Goal: Task Accomplishment & Management: Complete application form

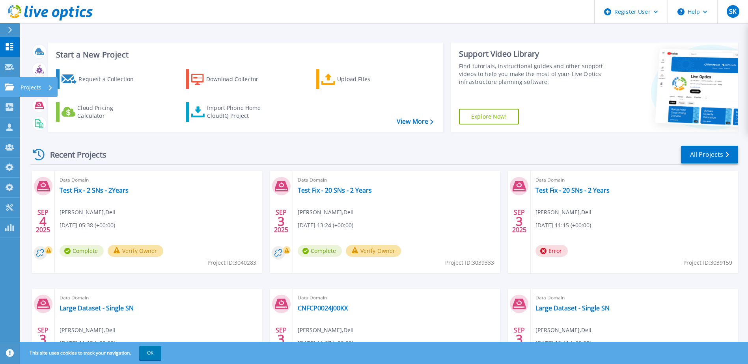
click at [12, 88] on icon at bounding box center [9, 87] width 9 height 7
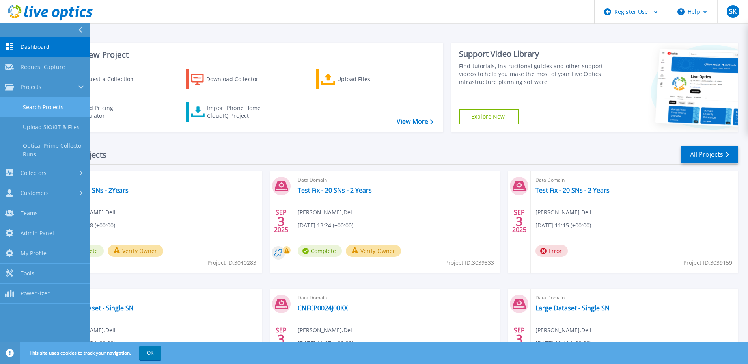
click at [49, 107] on link "Search Projects" at bounding box center [45, 107] width 90 height 20
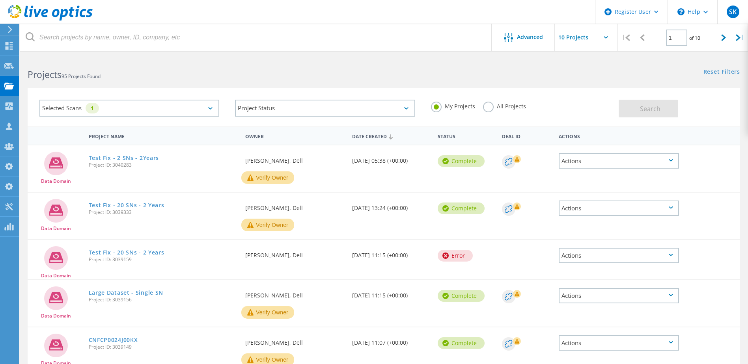
click at [203, 106] on div "Selected Scans 1" at bounding box center [129, 108] width 180 height 17
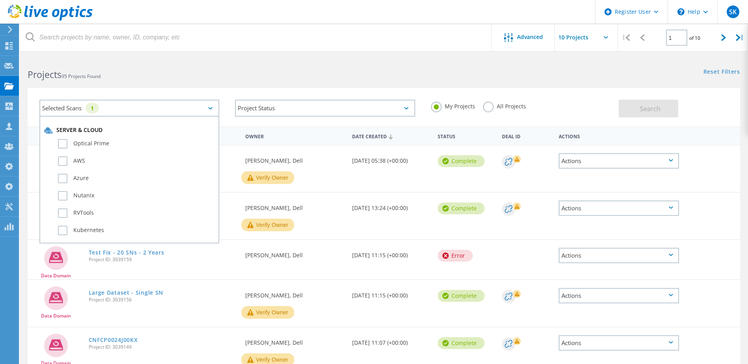
click at [227, 75] on h2 "Projects 95 Projects Found" at bounding box center [202, 74] width 348 height 13
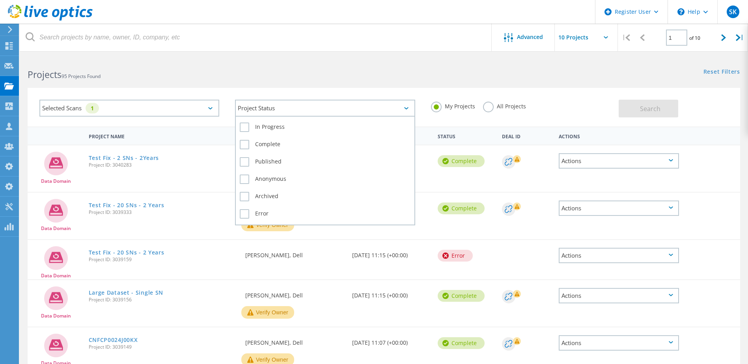
click at [267, 111] on div "Project Status" at bounding box center [325, 108] width 180 height 17
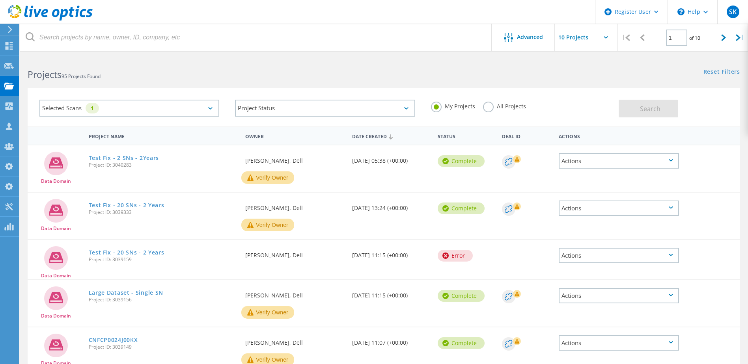
click at [442, 83] on div "Selected Scans 1 Project Status In Progress Complete Published Anonymous Archiv…" at bounding box center [384, 102] width 728 height 48
click at [488, 109] on label "All Projects" at bounding box center [504, 105] width 43 height 7
click at [0, 0] on input "All Projects" at bounding box center [0, 0] width 0 height 0
click at [683, 113] on div "Search" at bounding box center [677, 105] width 117 height 26
click at [668, 111] on button "Search" at bounding box center [649, 109] width 60 height 18
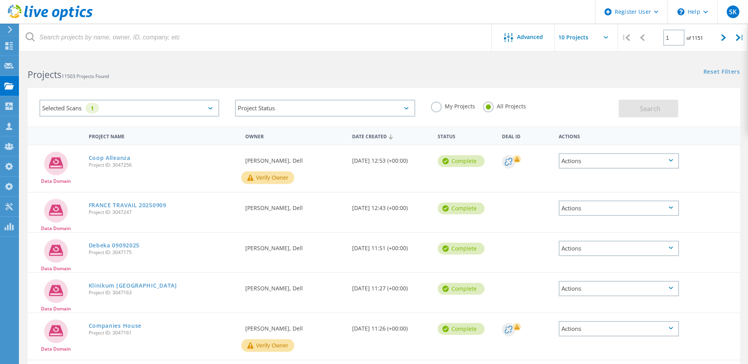
click at [209, 114] on div "Selected Scans 1" at bounding box center [129, 108] width 180 height 17
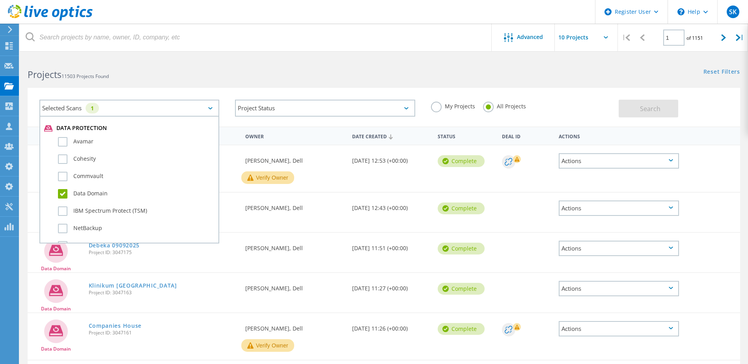
scroll to position [434, 0]
click at [252, 65] on div "Projects 11503 Projects Found" at bounding box center [202, 67] width 364 height 21
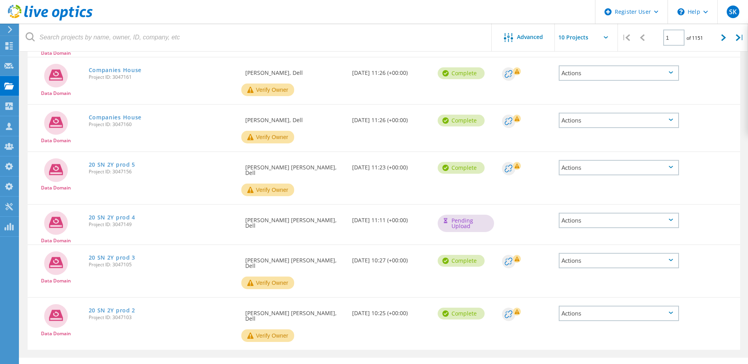
scroll to position [257, 0]
click at [723, 37] on icon at bounding box center [723, 37] width 5 height 7
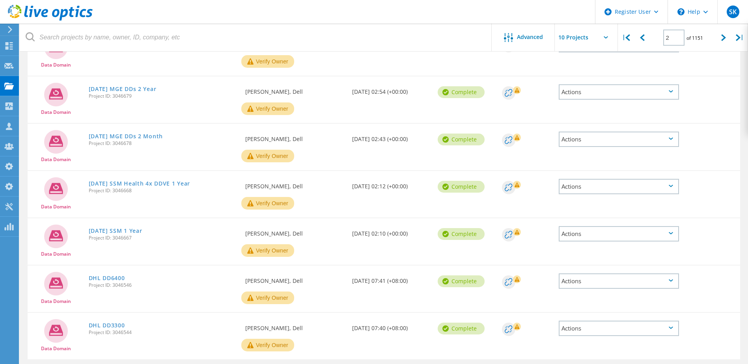
scroll to position [0, 0]
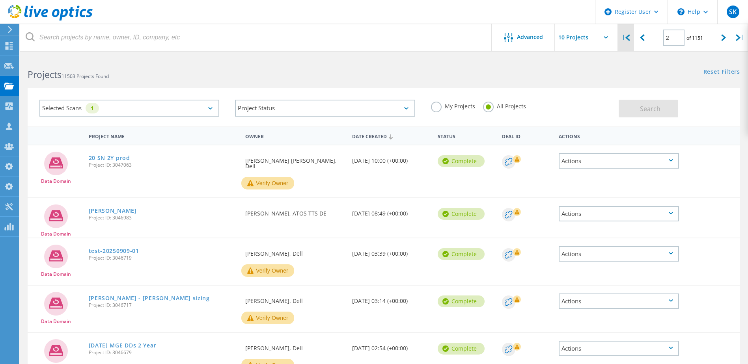
click at [628, 43] on div "|" at bounding box center [626, 38] width 16 height 28
type input "1"
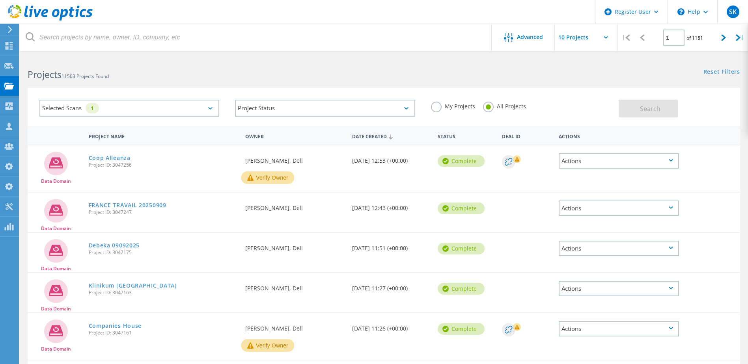
click at [179, 109] on div "Selected Scans 1" at bounding box center [129, 108] width 180 height 17
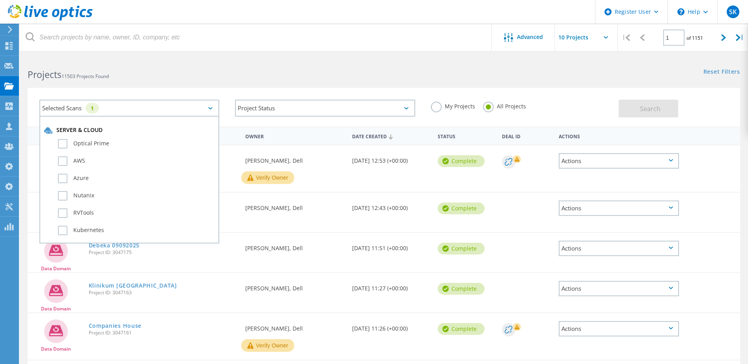
scroll to position [158, 0]
click at [386, 85] on div "Selected Scans 1 Server & Cloud Optical Prime AWS Azure Nutanix RVTools Kuberne…" at bounding box center [384, 102] width 728 height 48
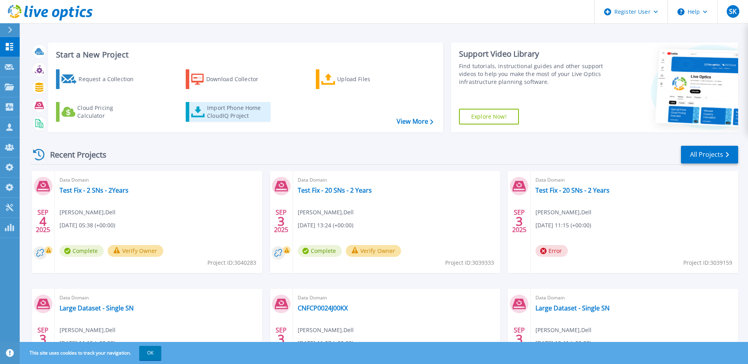
click at [227, 117] on div "Import Phone Home CloudIQ Project" at bounding box center [238, 112] width 62 height 16
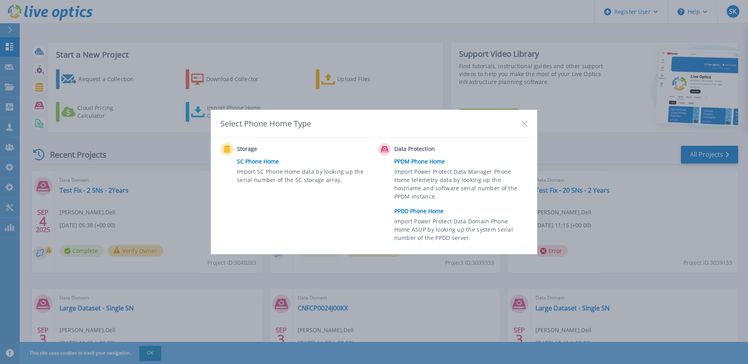
click at [423, 211] on link "PPDD Phone Home" at bounding box center [462, 211] width 137 height 12
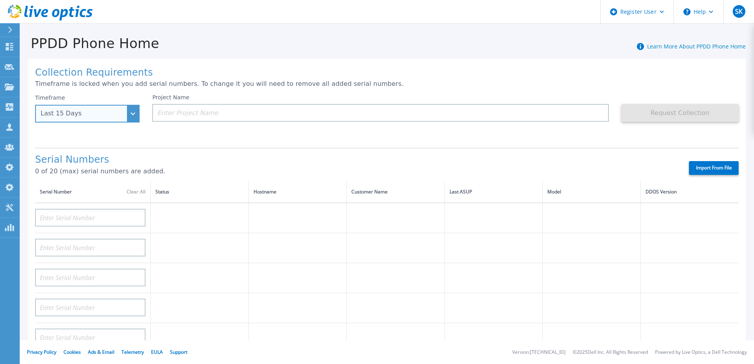
drag, startPoint x: 106, startPoint y: 111, endPoint x: 100, endPoint y: 140, distance: 29.4
click at [105, 111] on div "Last 15 Days" at bounding box center [83, 113] width 85 height 7
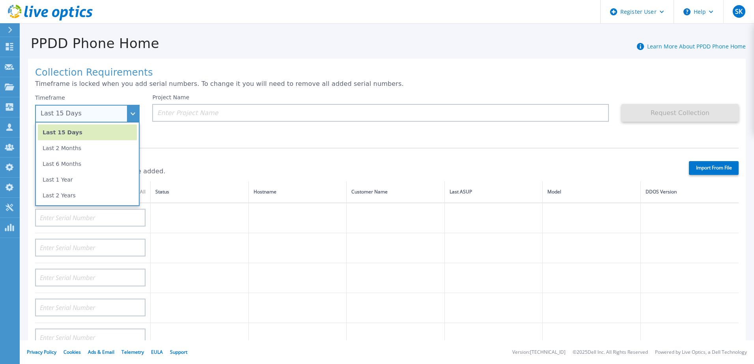
drag, startPoint x: 93, startPoint y: 192, endPoint x: 104, endPoint y: 179, distance: 17.3
click at [92, 192] on li "Last 2 Years" at bounding box center [87, 196] width 99 height 16
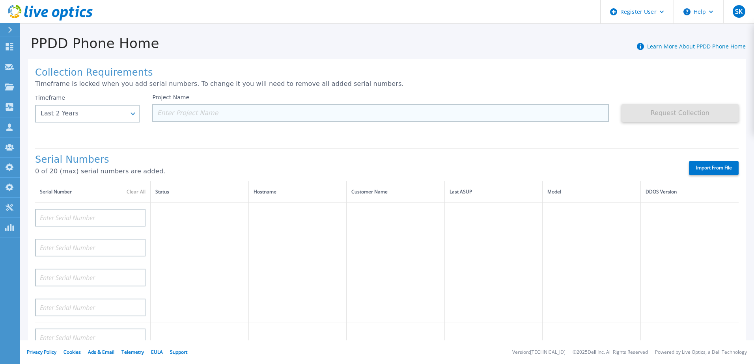
click at [228, 111] on input at bounding box center [380, 113] width 456 height 18
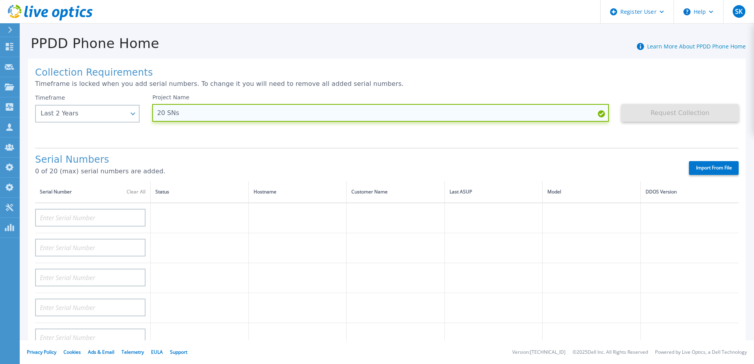
type input "20 SNs"
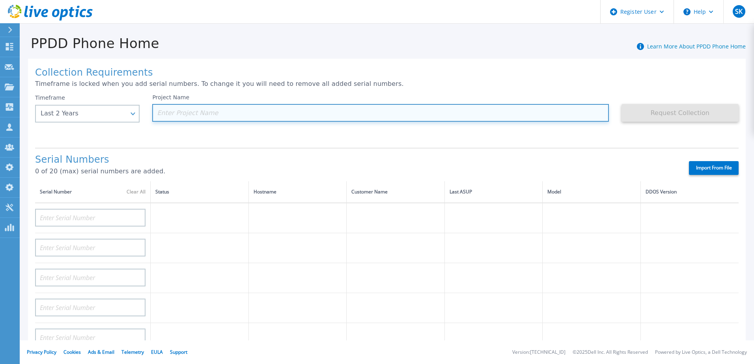
type input "D"
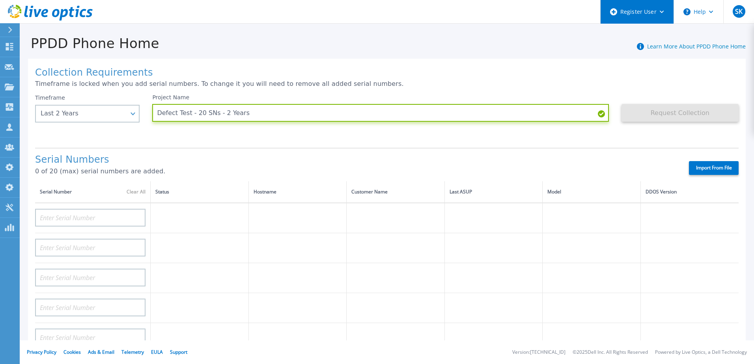
type input "Defect Test - 20 SNs - 2 Years"
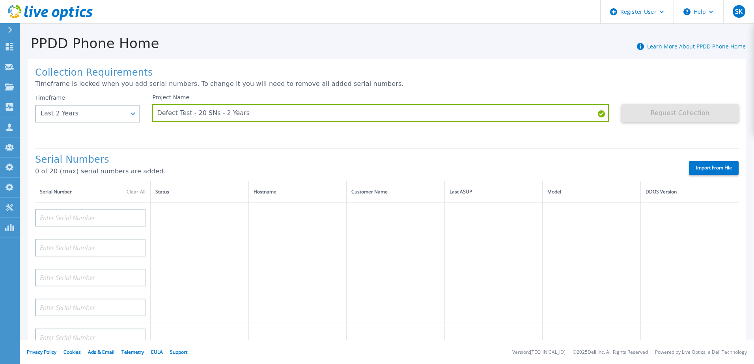
click at [710, 172] on label "Import From File" at bounding box center [714, 168] width 50 height 14
click at [0, 0] on input "Import From File" at bounding box center [0, 0] width 0 height 0
type input "DE414233627554"
type input "DE413232760971"
type input "DE700223010021"
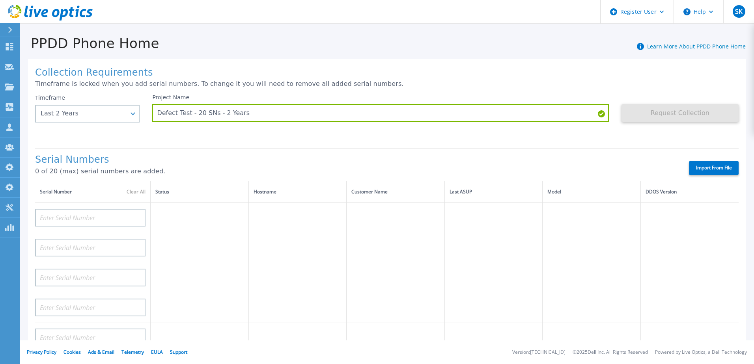
type input "DE700230712906"
type input "DE600231685402"
type input "DE700214205855"
type input "DE700214205862"
type input "DE500230107010"
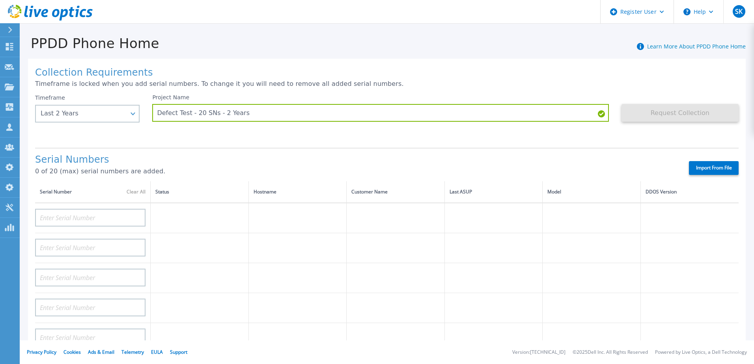
type input "DE600220455645"
type input "DE600241800285"
type input "DE600234897517"
type input "DE700205101746"
type input "DE600234094196"
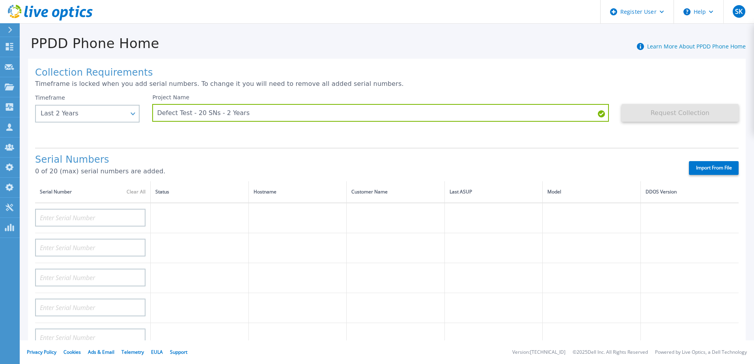
type input "DE600233191632"
type input "DE600244410007"
type input "DE600232086990"
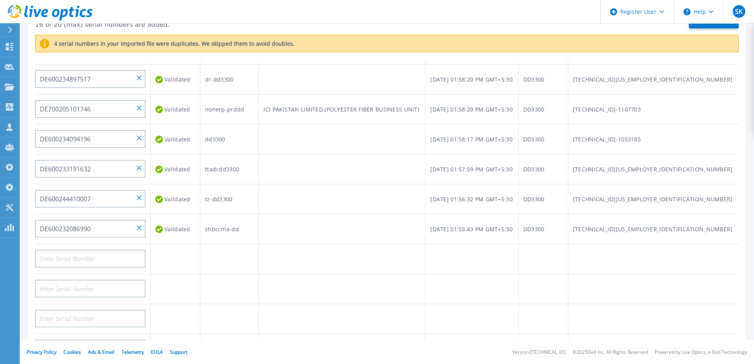
scroll to position [164, 0]
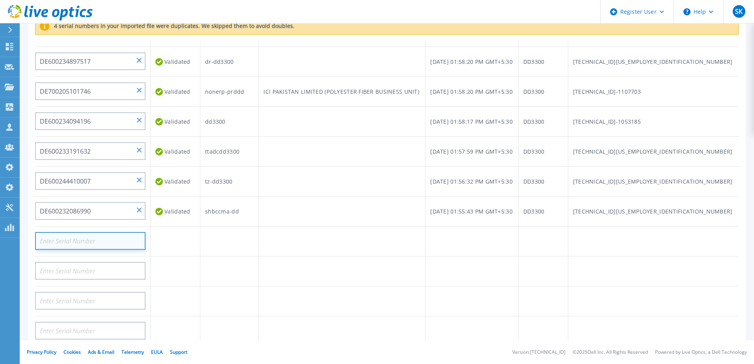
click at [110, 242] on input at bounding box center [90, 241] width 110 height 18
paste input "DE600231484929"
type input "DE600231484929"
click at [226, 253] on td at bounding box center [229, 242] width 58 height 30
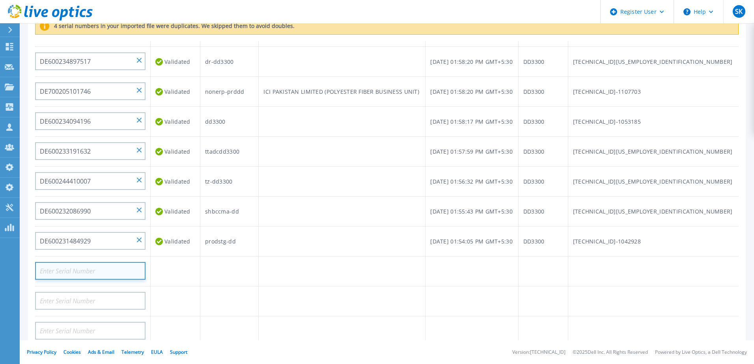
click at [105, 271] on input at bounding box center [90, 271] width 110 height 18
paste input "DE600232187324"
type input "DE600232187324"
click at [317, 282] on td at bounding box center [342, 272] width 167 height 30
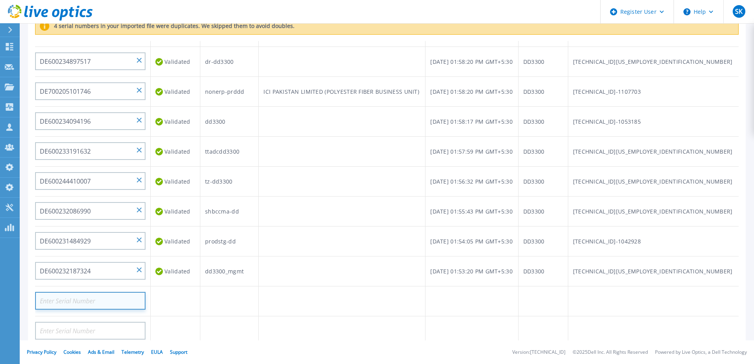
click at [101, 303] on input at bounding box center [90, 301] width 110 height 18
paste input "DE600240200541"
type input "DE600240200541"
click at [425, 229] on td at bounding box center [342, 242] width 167 height 30
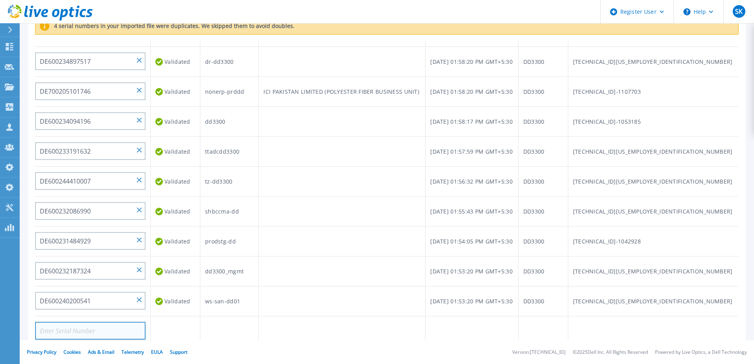
click at [117, 331] on input at bounding box center [90, 331] width 110 height 18
paste input "DE600211537602"
type input "DE600211537602"
click at [377, 252] on td at bounding box center [342, 242] width 167 height 30
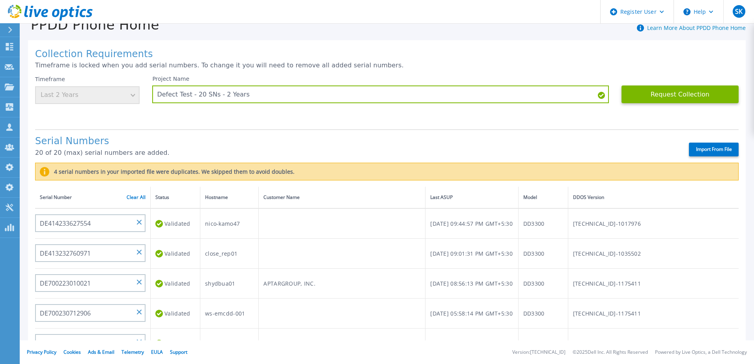
scroll to position [0, 0]
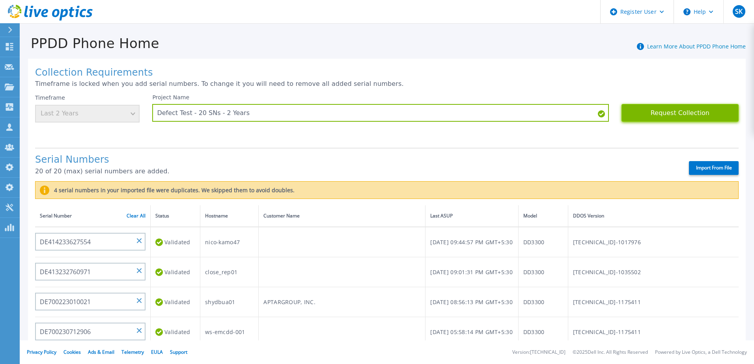
click at [661, 114] on button "Request Collection" at bounding box center [679, 113] width 117 height 18
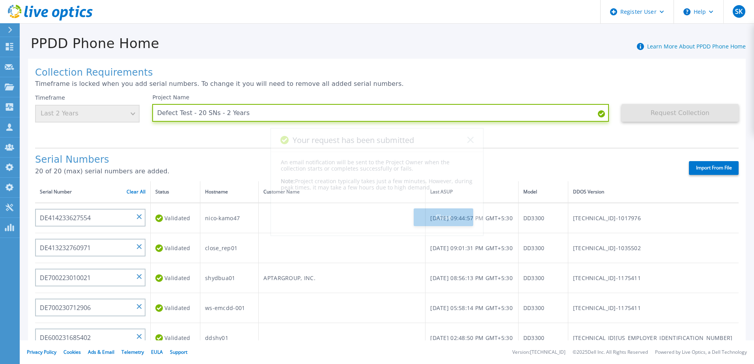
drag, startPoint x: 259, startPoint y: 113, endPoint x: 141, endPoint y: 112, distance: 118.3
click at [140, 112] on body "Register User Help SK Dell Admin User Sachin Koshti Sachin.Koshti@dell.com Dell…" at bounding box center [377, 182] width 754 height 364
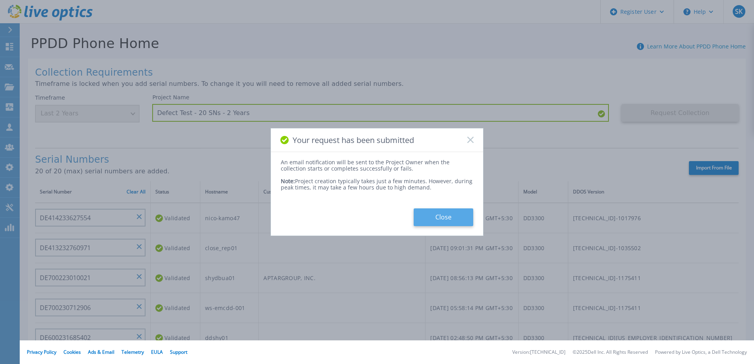
click at [461, 220] on button "Close" at bounding box center [444, 218] width 60 height 18
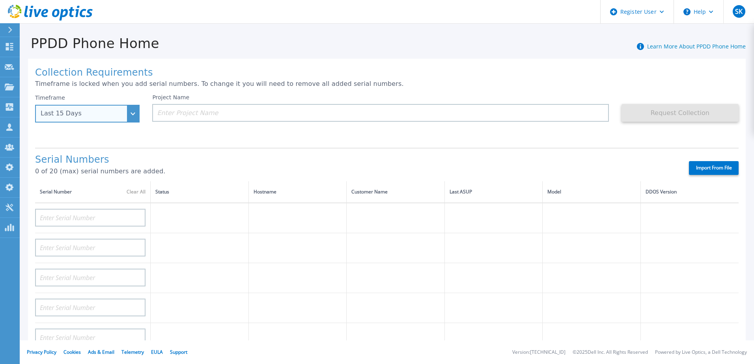
click at [104, 111] on div "Last 15 Days" at bounding box center [83, 113] width 85 height 7
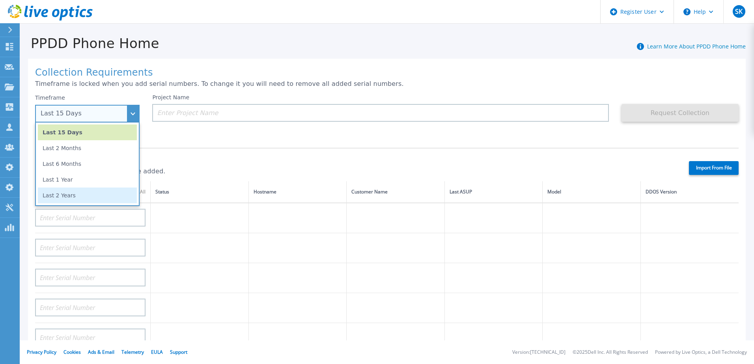
click at [95, 199] on li "Last 2 Years" at bounding box center [87, 196] width 99 height 16
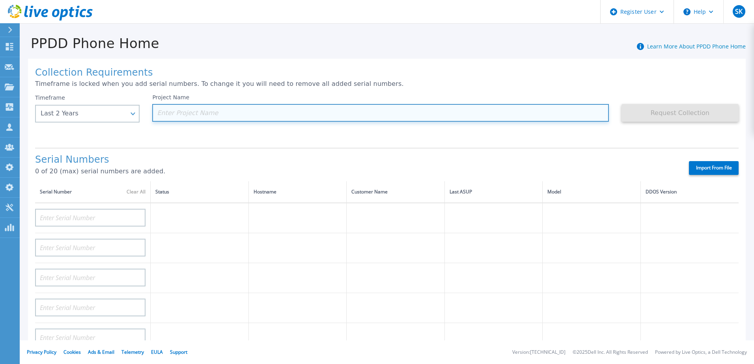
click at [203, 114] on input at bounding box center [380, 113] width 456 height 18
paste input "Defect Test - 20 SNs - 2 Years"
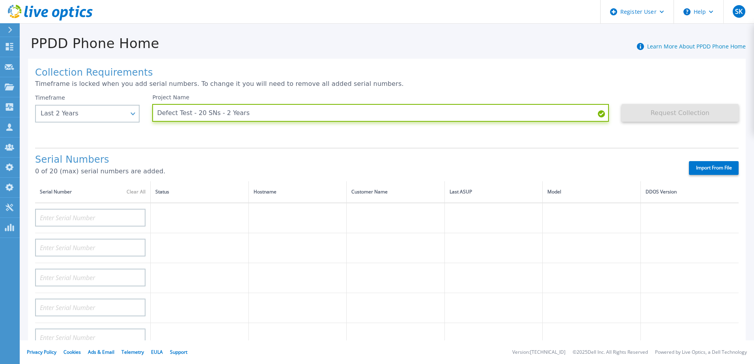
type input "Defect Test - 20 SNs - 2 Years"
click at [310, 173] on p "0 of 20 (max) serial numbers are added." at bounding box center [355, 171] width 640 height 7
click at [689, 172] on label "Import From File" at bounding box center [714, 168] width 50 height 14
click at [0, 0] on input "Import From File" at bounding box center [0, 0] width 0 height 0
type input "DE403210569427"
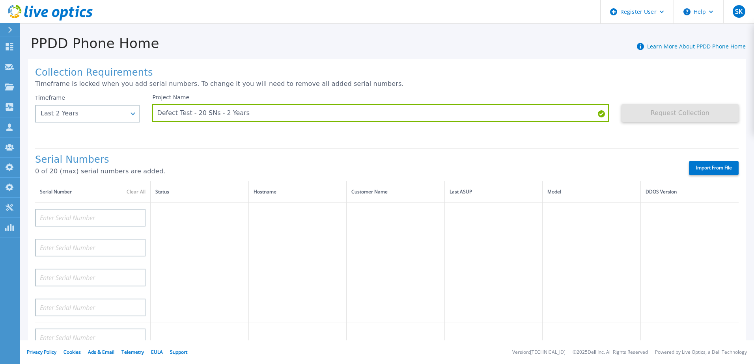
type input "DE700220106996"
type input "DE700214205854"
type input "DE300223106128"
type input "DE600223872732"
type input "DE600244410006"
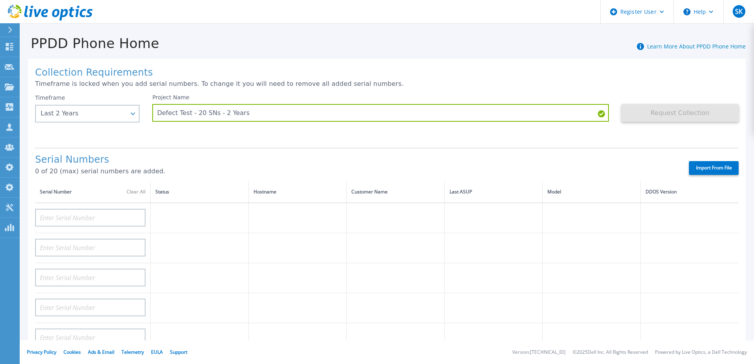
type input "DE600232087026"
type input "DE600214951564"
type input "DE600220455626"
type input "DE600244110023"
type input "DE600210232442"
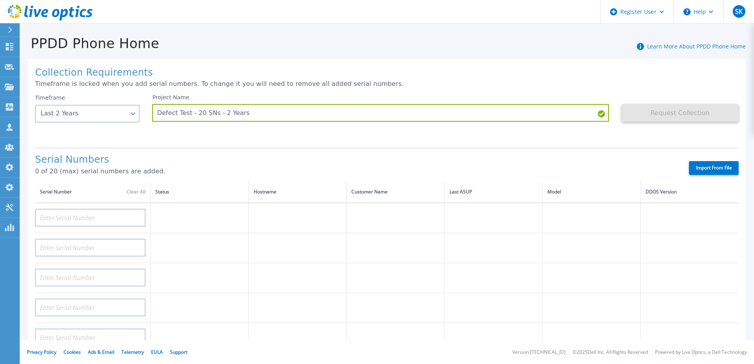
type input "DE300204902151"
type input "DE600234897475"
type input "DE600240500409"
type input "DE600224676253"
type input "DE600230280803"
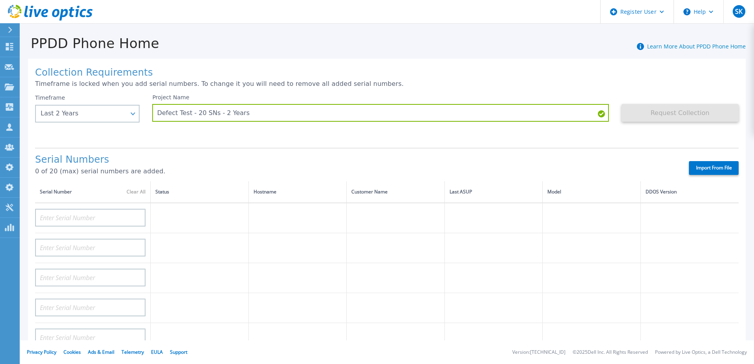
type input "DE600212139887"
type input "DE700214205858"
type input "DE600222264145"
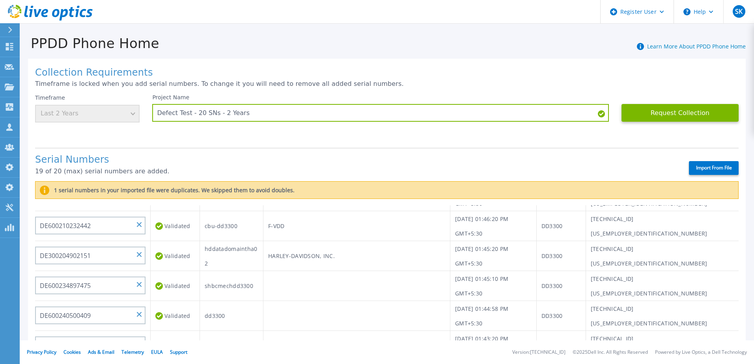
scroll to position [164, 0]
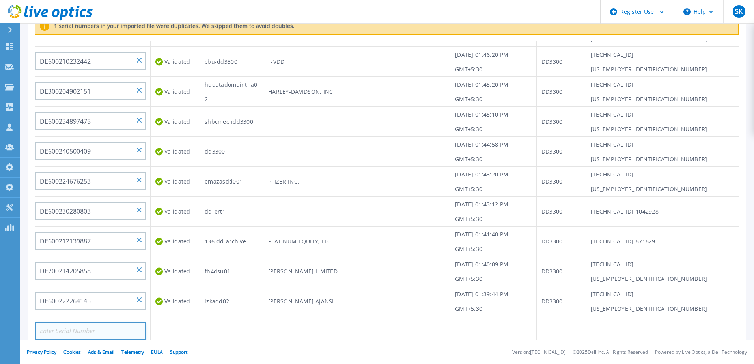
click at [123, 332] on input at bounding box center [90, 331] width 110 height 18
paste input "DE700234716324"
type input "DE700234716324"
click at [319, 317] on td at bounding box center [356, 332] width 187 height 30
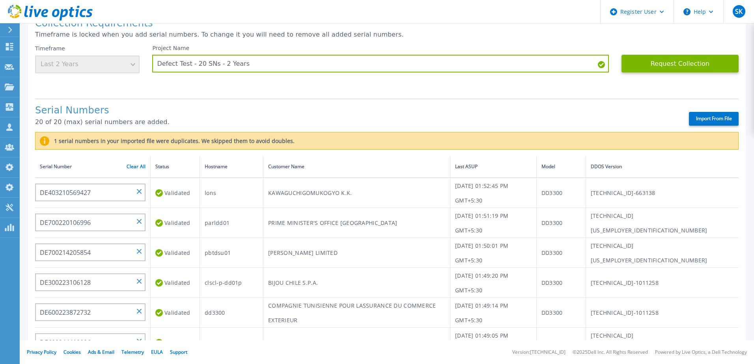
scroll to position [0, 0]
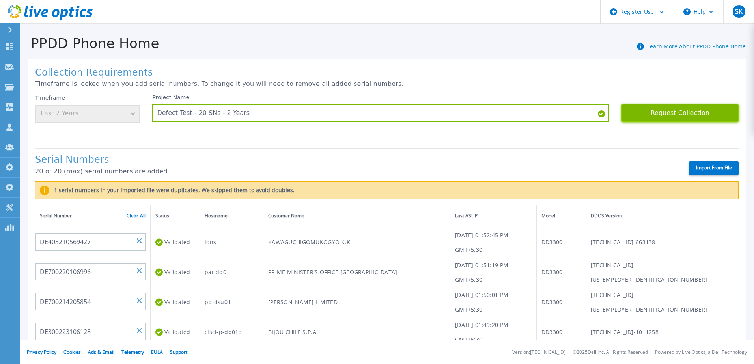
click at [665, 114] on button "Request Collection" at bounding box center [679, 113] width 117 height 18
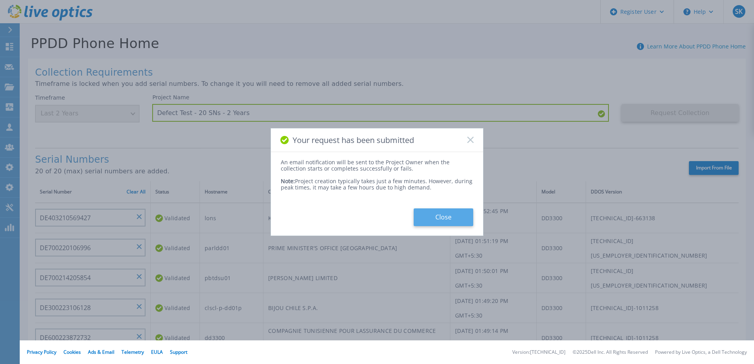
click at [459, 218] on button "Close" at bounding box center [444, 218] width 60 height 18
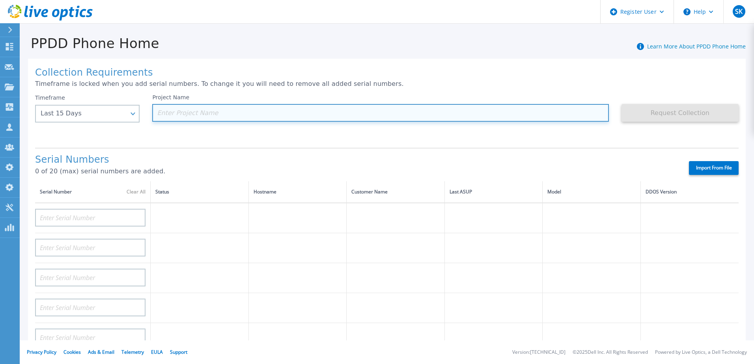
click at [209, 113] on input at bounding box center [380, 113] width 456 height 18
paste input "Defect Test - 20 SNs - 2 Years"
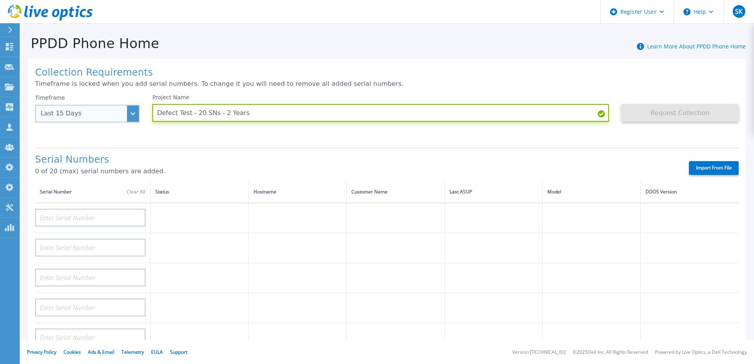
type input "Defect Test - 20 SNs - 2 Years"
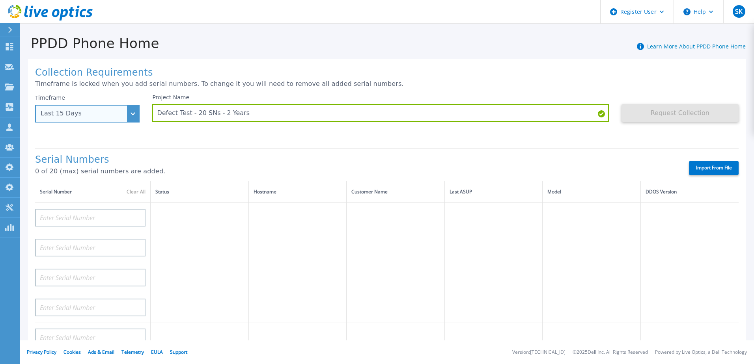
click at [115, 117] on div "Last 15 Days" at bounding box center [83, 113] width 85 height 7
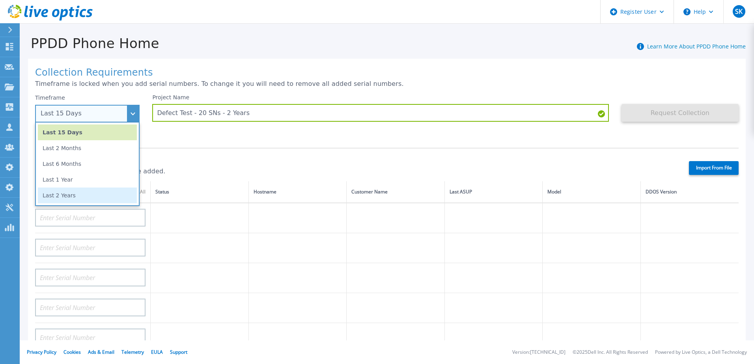
click at [103, 198] on li "Last 2 Years" at bounding box center [87, 196] width 99 height 16
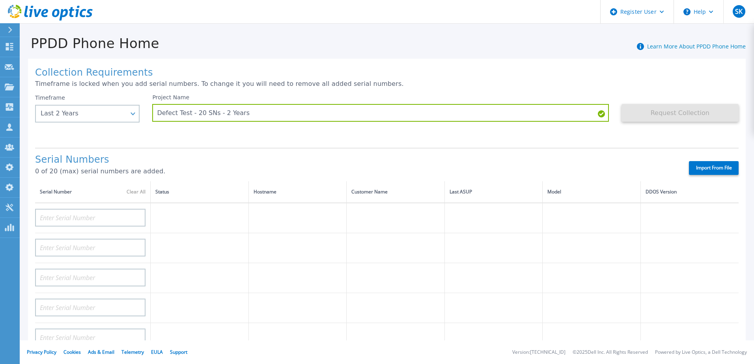
click at [708, 169] on label "Import From File" at bounding box center [714, 168] width 50 height 14
click at [0, 0] on input "Import From File" at bounding box center [0, 0] width 0 height 0
type input "DE300251500111"
type input "DE600241600343"
type input "APM00190807148"
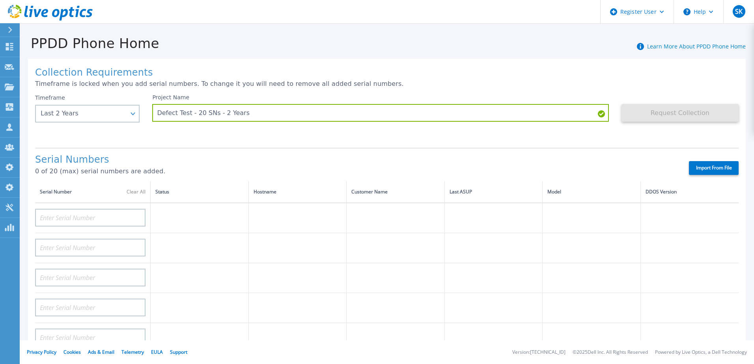
type input "DE600220556047"
type input "DE600215152165"
type input "APM00192801921"
type input "APM00193404641"
type input "DE600241700313"
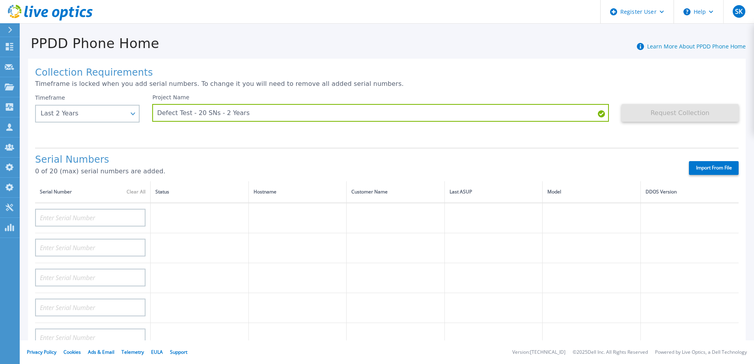
type input "DE300214868685"
type input "DE300231500119"
type input "DE300220783290"
type input "DE300232600455"
type input "DE300203526970"
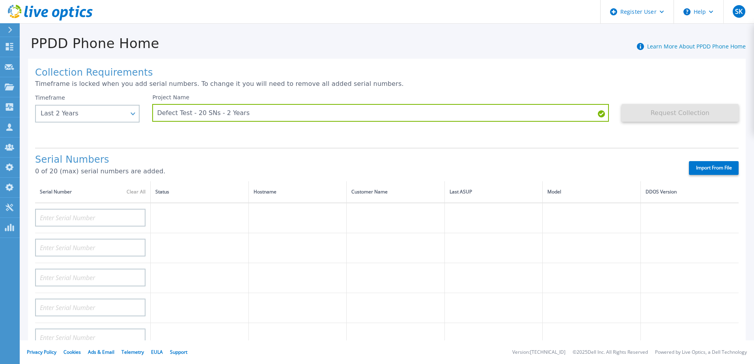
type input "APM00184704240"
type input "DE600215152161"
type input "DE300205104507"
type input "DE700214205861"
type input "DE600243910187"
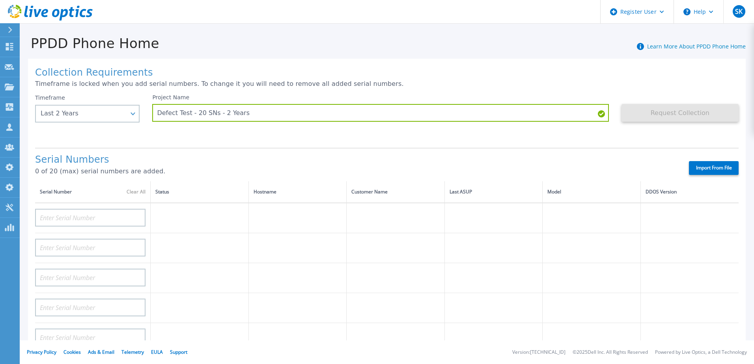
type input "DE300203526339"
type input "DE300223106143"
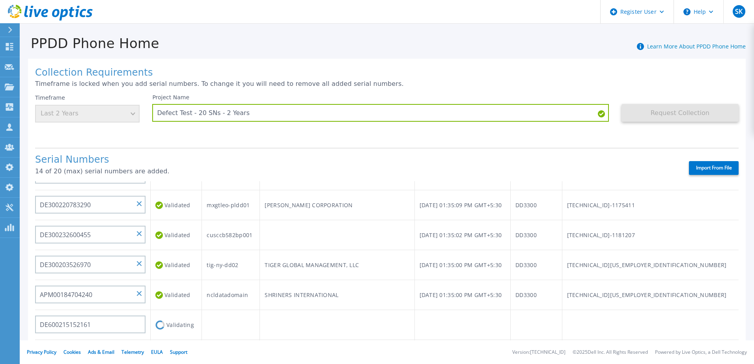
scroll to position [316, 0]
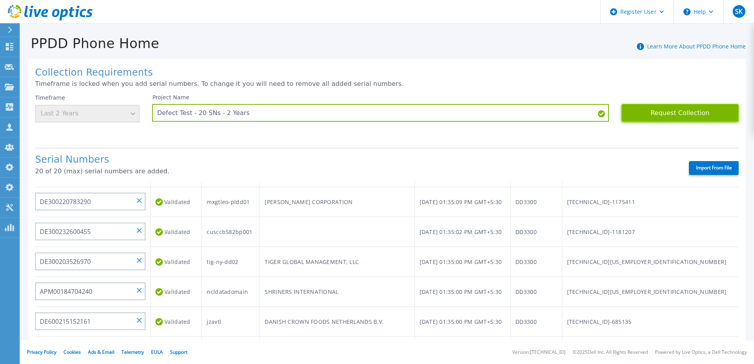
click at [661, 117] on button "Request Collection" at bounding box center [679, 113] width 117 height 18
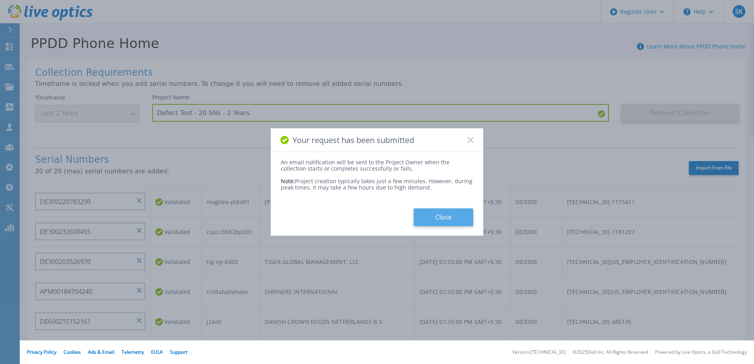
click at [452, 217] on button "Close" at bounding box center [444, 218] width 60 height 18
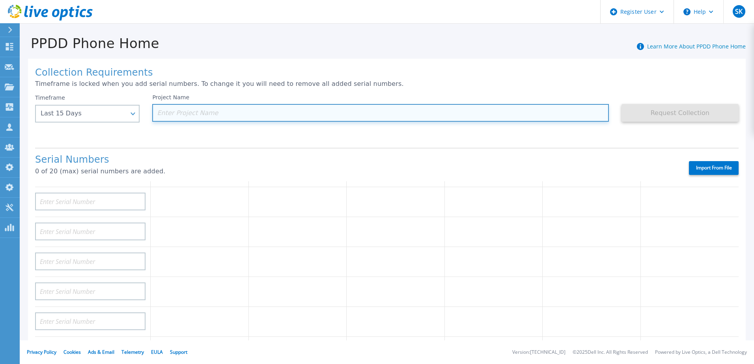
click at [170, 112] on input at bounding box center [380, 113] width 456 height 18
paste input "Defect Test - 20 SNs - 2 Years"
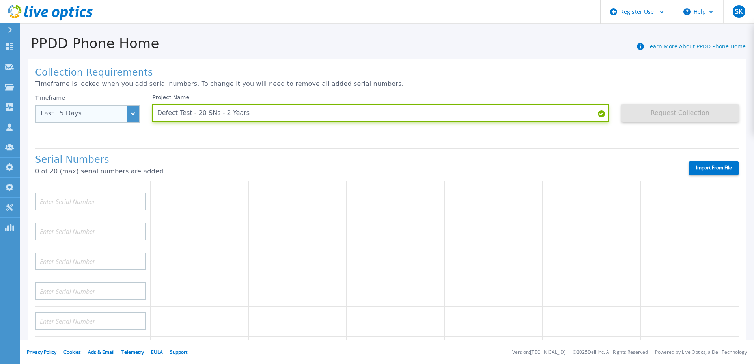
type input "Defect Test - 20 SNs - 2 Years"
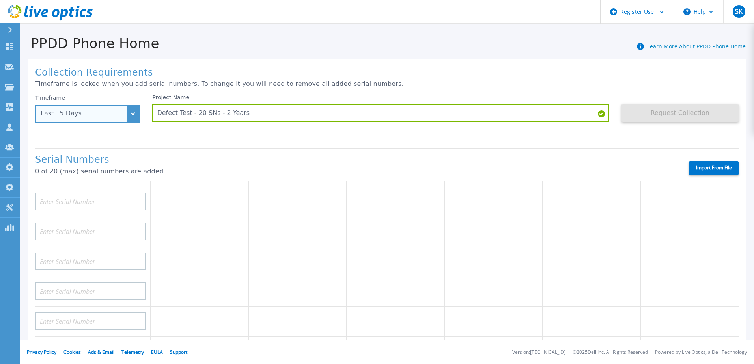
click at [94, 112] on div "Last 15 Days" at bounding box center [83, 113] width 85 height 7
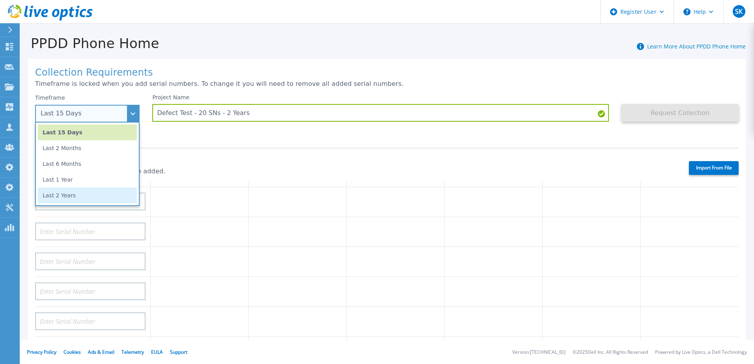
click at [88, 196] on li "Last 2 Years" at bounding box center [87, 196] width 99 height 16
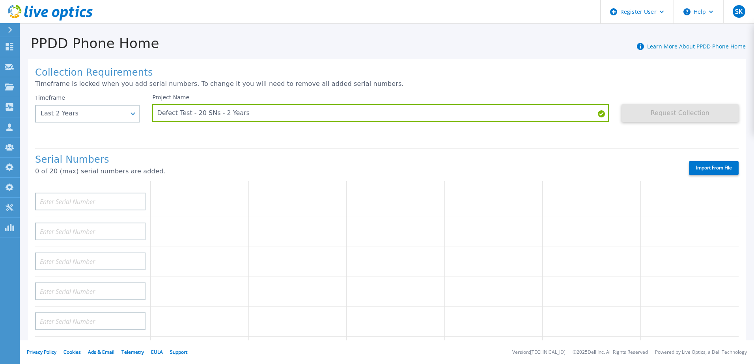
click at [706, 172] on label "Import From File" at bounding box center [714, 168] width 50 height 14
click at [0, 0] on input "Import From File" at bounding box center [0, 0] width 0 height 0
type input "DE300222600134"
type input "DE700214205860"
type input "DE500224106347"
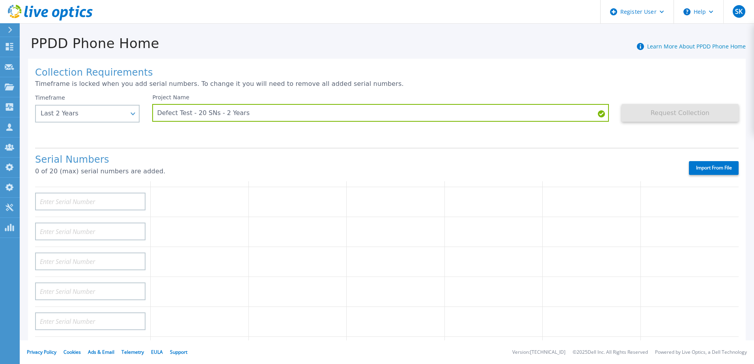
type input "DE600234194705"
type input "DE300222297179"
type input "DE500200300089"
type input "DE700214205857"
type input "APM01204503551"
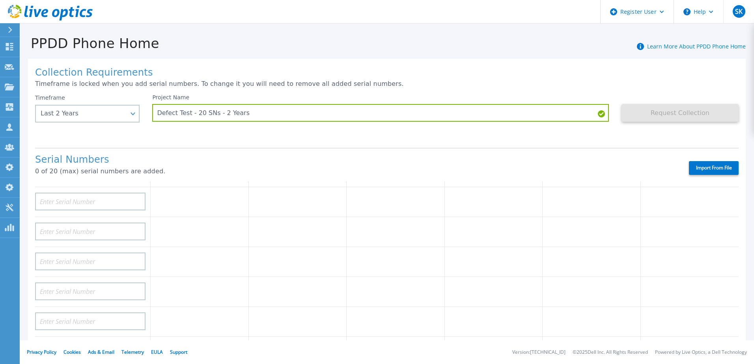
type input "DE300222297196"
type input "DE300223913605"
type input "DE300240700220"
type input "DE300201811279"
type input "CKM00200301782"
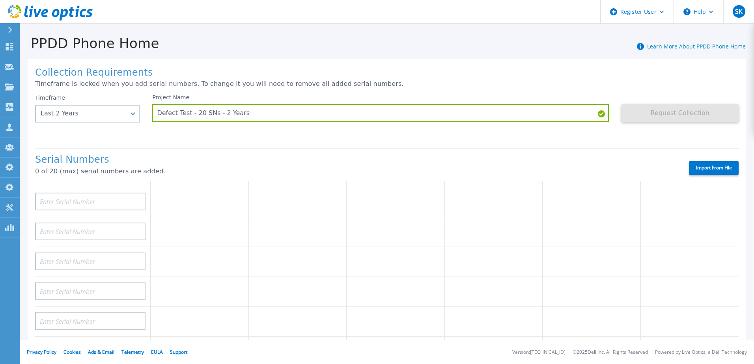
type input "DE600245299496"
type input "DE300222297149"
type input "DE300194206992"
type input "DE600241600342"
type input "DE600222164085"
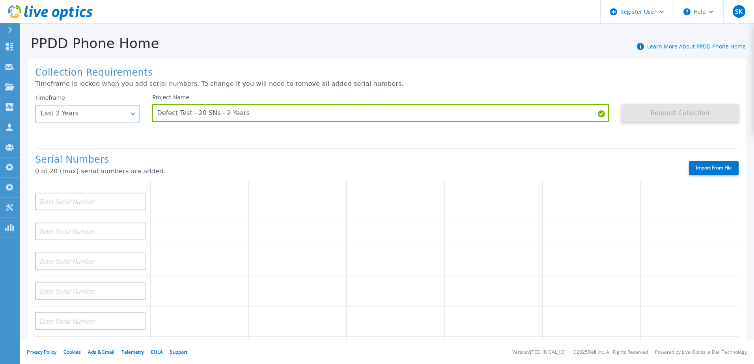
type input "APM00190804788"
type input "DE300250500104"
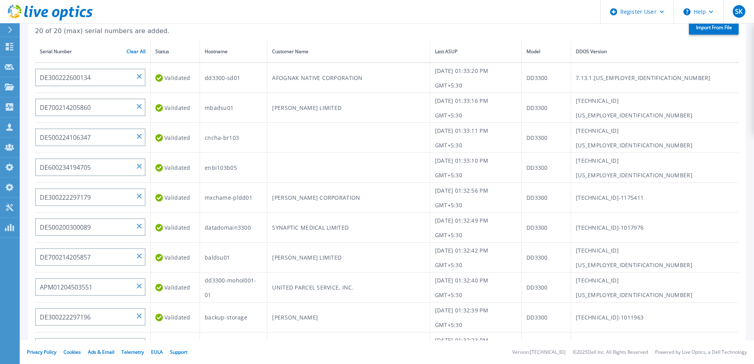
scroll to position [0, 0]
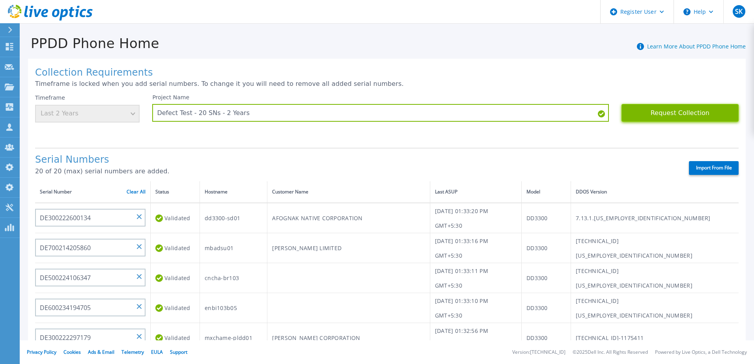
click at [649, 111] on button "Request Collection" at bounding box center [679, 113] width 117 height 18
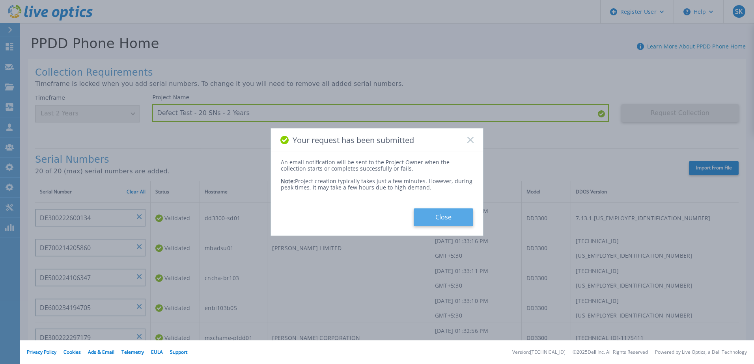
click at [450, 214] on button "Close" at bounding box center [444, 218] width 60 height 18
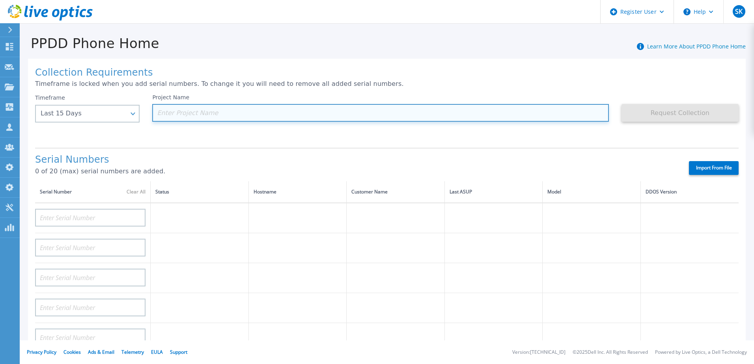
click at [253, 112] on input at bounding box center [380, 113] width 456 height 18
paste input "Defect Test - 20 SNs - 2 Years"
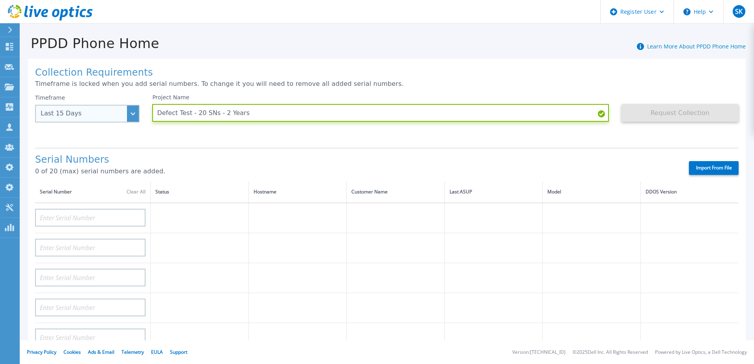
type input "Defect Test - 20 SNs - 2 Years"
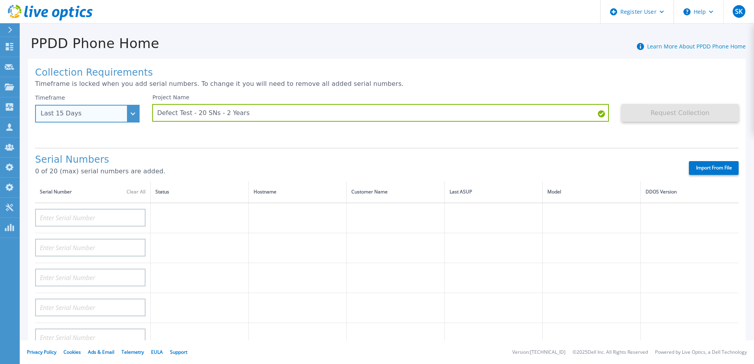
click at [104, 115] on div "Last 15 Days" at bounding box center [83, 113] width 85 height 7
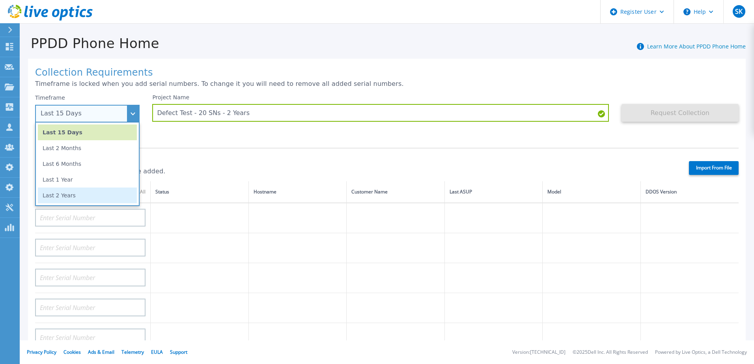
click at [97, 193] on li "Last 2 Years" at bounding box center [87, 196] width 99 height 16
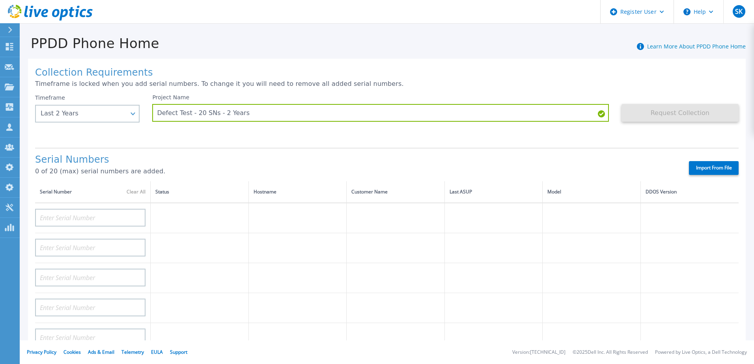
click at [705, 168] on label "Import From File" at bounding box center [714, 168] width 50 height 14
click at [0, 0] on input "Import From File" at bounding box center [0, 0] width 0 height 0
type input "APM00190346679"
type input "DE300213953716"
type input "APM01203818982"
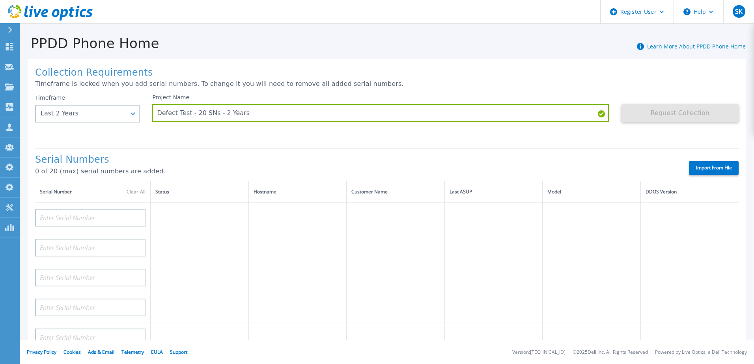
type input "DE300192407845"
type input "DE300223106134"
type input "DE600222164074"
type input "DE300232500241"
type input "DE406213720239"
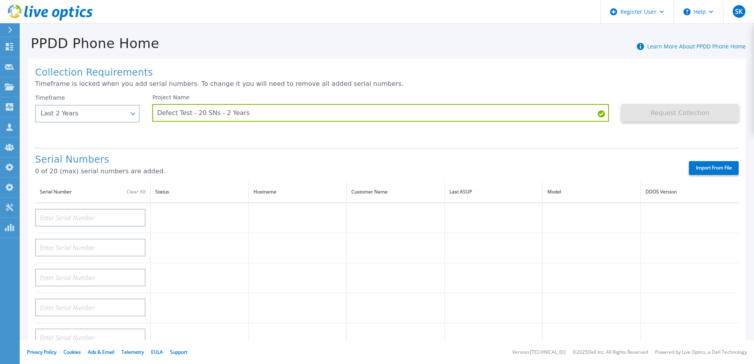
type input "APM00200227371"
type input "DE600213846742"
type input "DE300222297115"
type input "DE300212031983"
type input "DE500230107011"
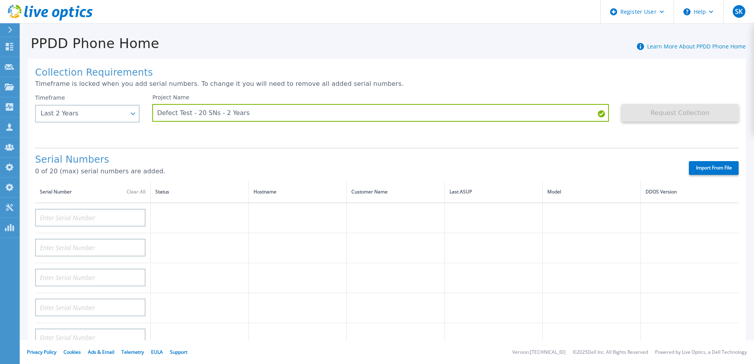
type input "DE600211336834"
type input "DE600213846788"
type input "APM00193230548"
type input "DE600224475307"
type input "DE300210413029"
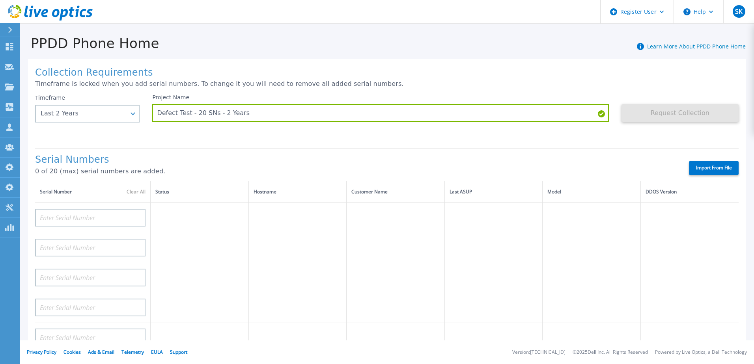
type input "DE300214564245"
type input "DE300204801563"
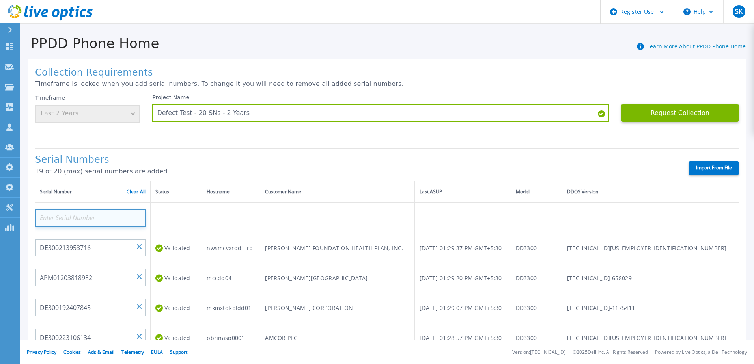
paste input "DE700220907693"
type input "DE700220907693"
click at [286, 171] on p "19 of 20 (max) serial numbers are added." at bounding box center [355, 171] width 640 height 7
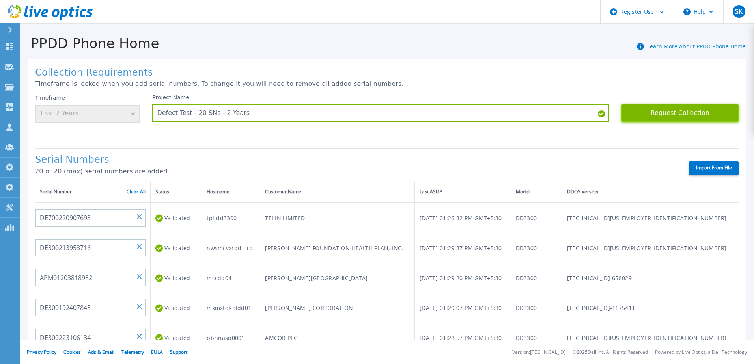
click at [660, 112] on button "Request Collection" at bounding box center [679, 113] width 117 height 18
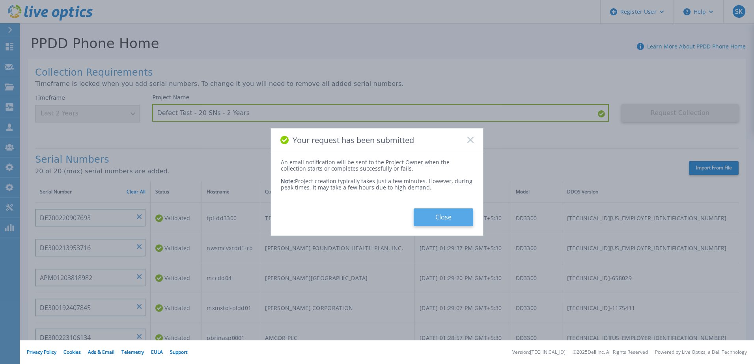
click at [435, 216] on button "Close" at bounding box center [444, 218] width 60 height 18
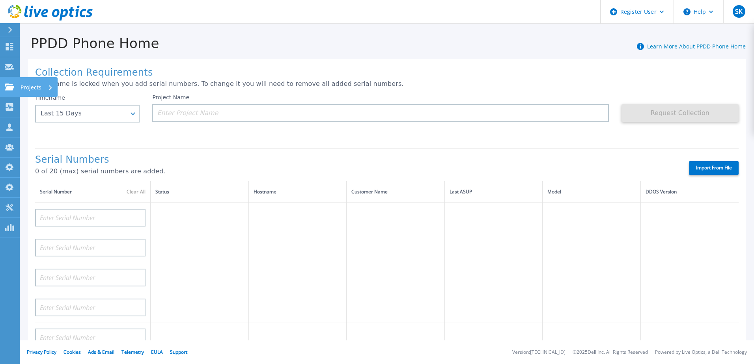
click at [12, 85] on icon at bounding box center [9, 87] width 9 height 7
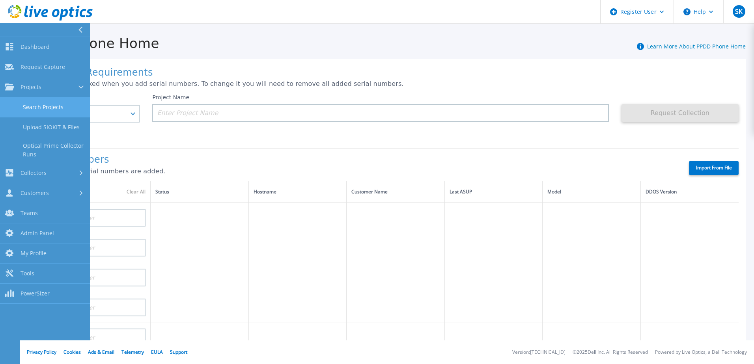
click at [56, 101] on link "Search Projects" at bounding box center [45, 107] width 90 height 20
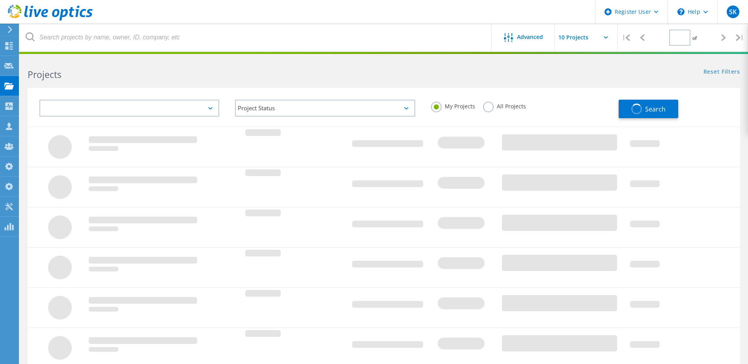
type input "1"
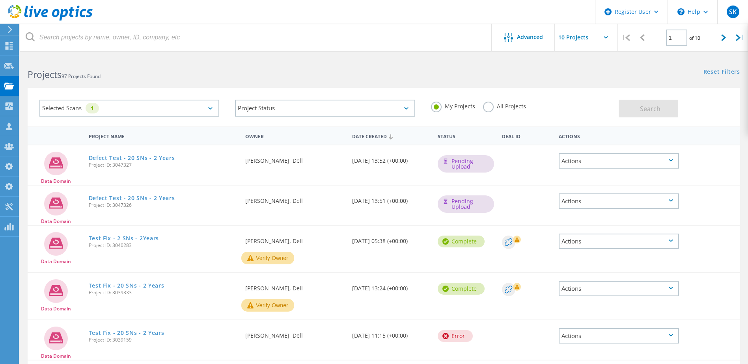
click at [487, 109] on label "All Projects" at bounding box center [504, 105] width 43 height 7
click at [0, 0] on input "All Projects" at bounding box center [0, 0] width 0 height 0
click at [655, 106] on span "Search" at bounding box center [650, 108] width 21 height 9
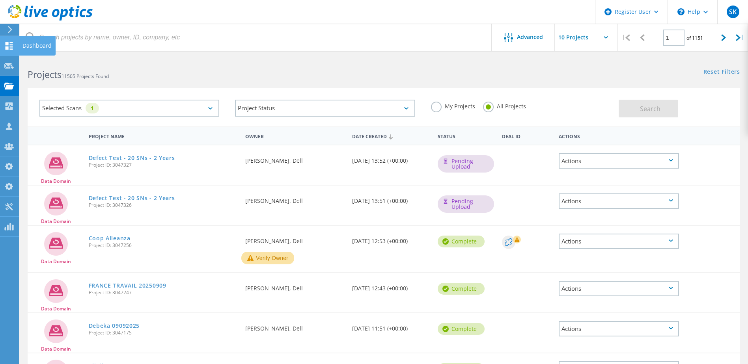
click at [10, 46] on icon at bounding box center [8, 45] width 9 height 7
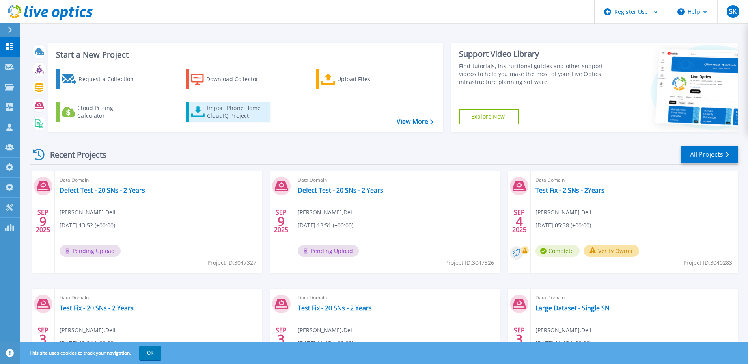
click at [234, 111] on div "Import Phone Home CloudIQ Project" at bounding box center [238, 112] width 62 height 16
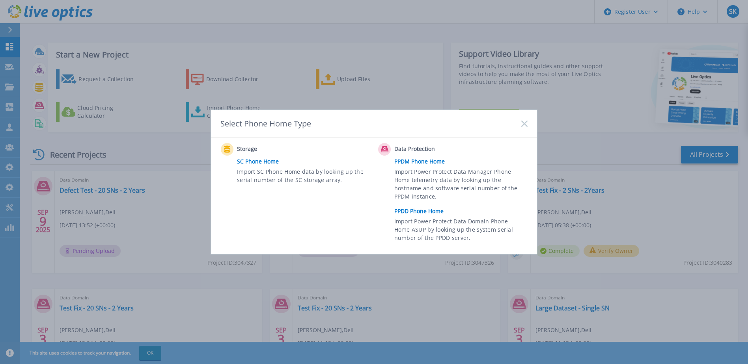
click at [429, 213] on link "PPDD Phone Home" at bounding box center [462, 211] width 137 height 12
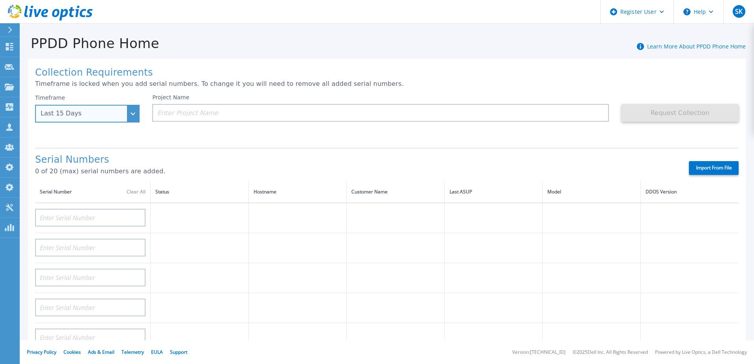
click at [120, 111] on div "Last 15 Days" at bounding box center [83, 113] width 85 height 7
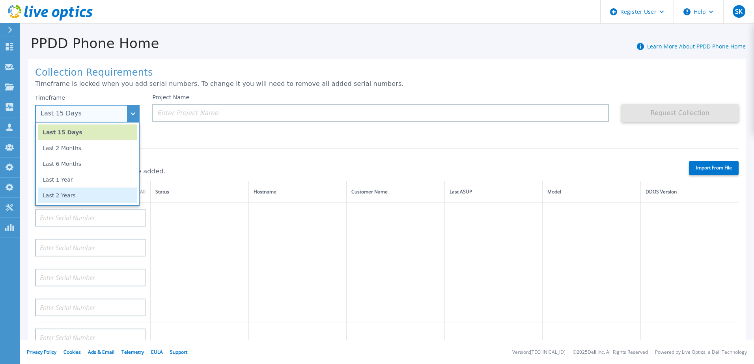
click at [107, 195] on li "Last 2 Years" at bounding box center [87, 196] width 99 height 16
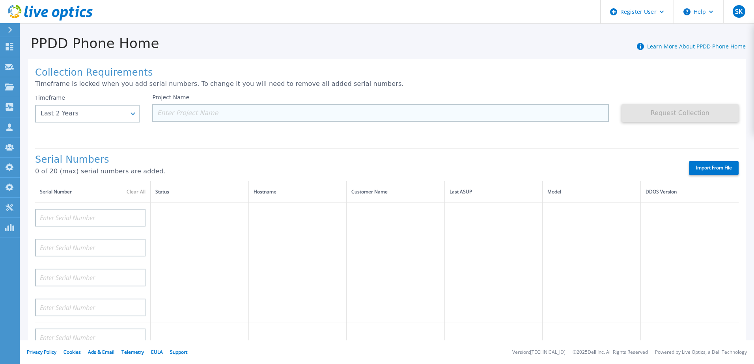
click at [194, 119] on input at bounding box center [380, 113] width 456 height 18
paste input "Defect Test - 20 SNs - 2 Years"
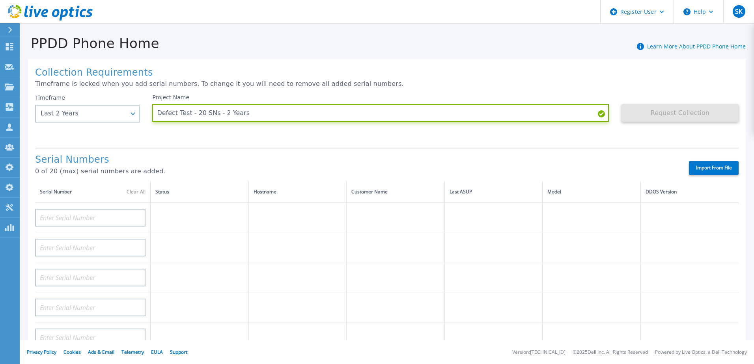
type input "Defect Test - 20 SNs - 2 Years"
click at [709, 174] on label "Import From File" at bounding box center [714, 168] width 50 height 14
click at [0, 0] on input "Import From File" at bounding box center [0, 0] width 0 height 0
type input "DE300213650067"
type input "DE300211931438"
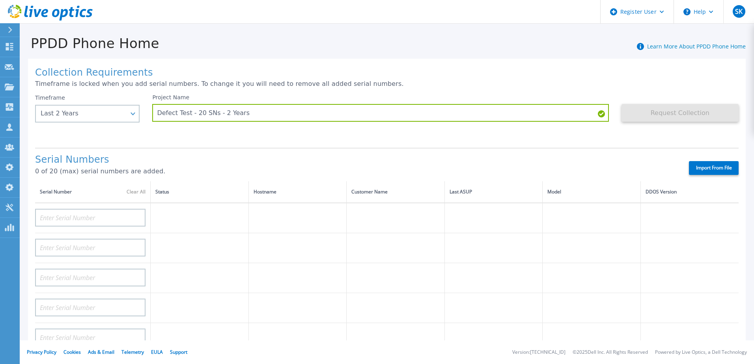
type input "DE300231600815"
type input "DE500222905673"
type input "DE600214851031"
type input "DE300184512339"
type input "DE600250610059"
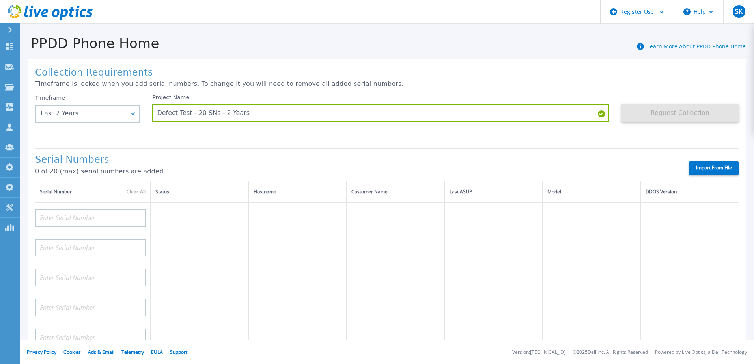
type input "DE300212639105"
type input "DE700212704276"
type input "DE600230381154"
type input "DE600220455527"
type input "DE300244200075"
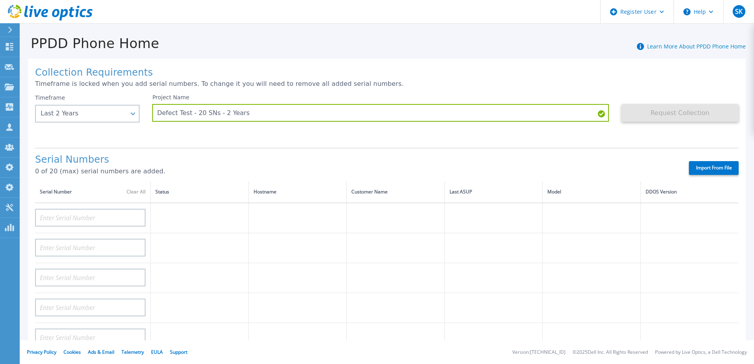
type input "DE300231500120"
type input "APM00190243474"
type input "APM00191931511"
type input "DE403210572057"
type input "DE300231600800"
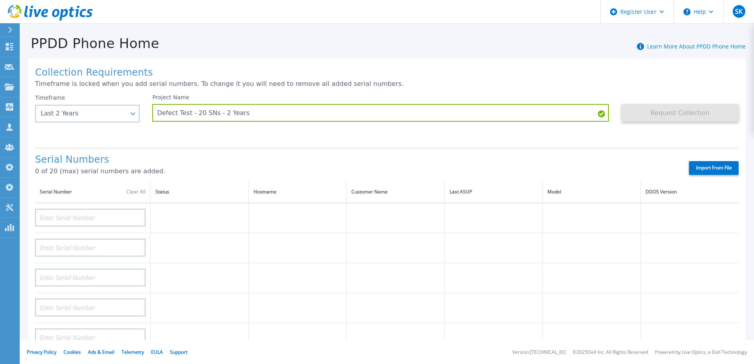
type input "DE300223913666"
type input "DE300222297305"
type input "DE300244200076"
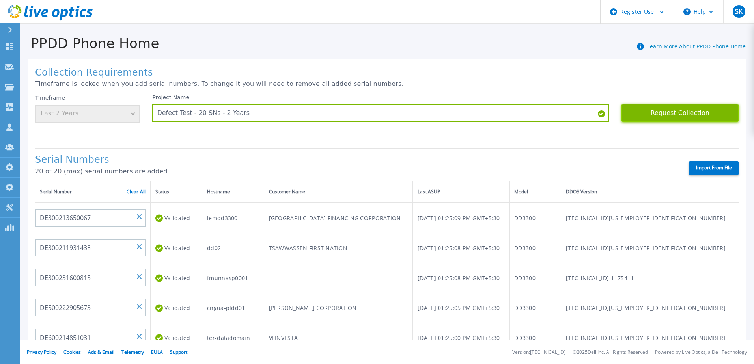
click at [654, 118] on button "Request Collection" at bounding box center [679, 113] width 117 height 18
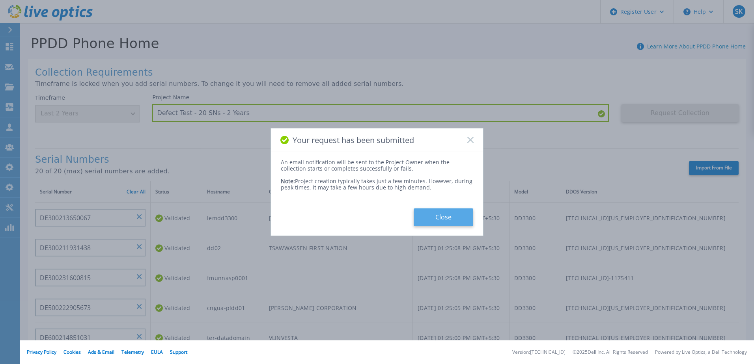
click at [437, 214] on button "Close" at bounding box center [444, 218] width 60 height 18
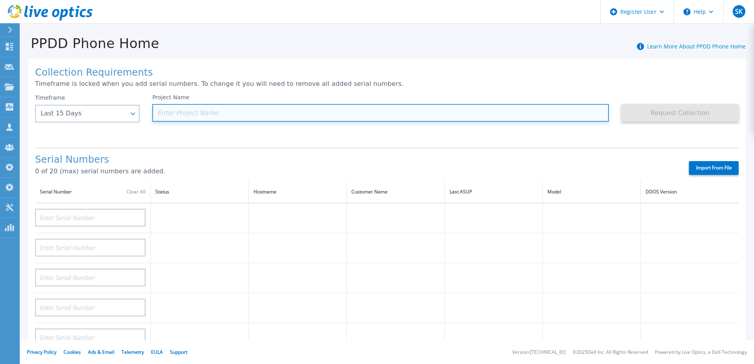
click at [210, 116] on input at bounding box center [380, 113] width 456 height 18
paste input "Defect Test - 20 SNs - 2 Years"
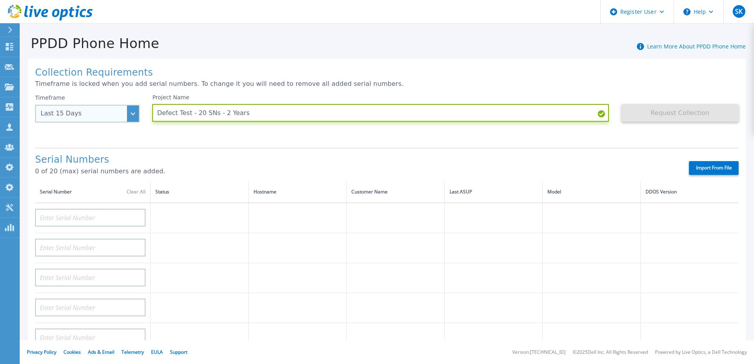
type input "Defect Test - 20 SNs - 2 Years"
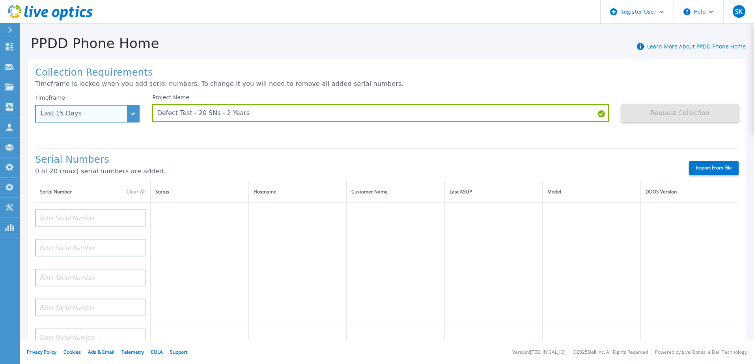
click at [78, 112] on div "Last 15 Days" at bounding box center [83, 113] width 85 height 7
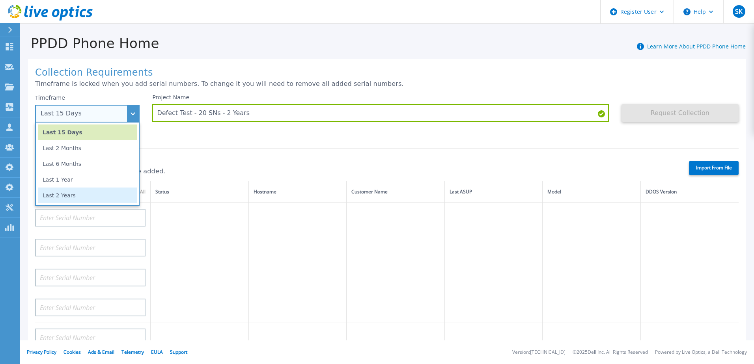
click at [79, 198] on li "Last 2 Years" at bounding box center [87, 196] width 99 height 16
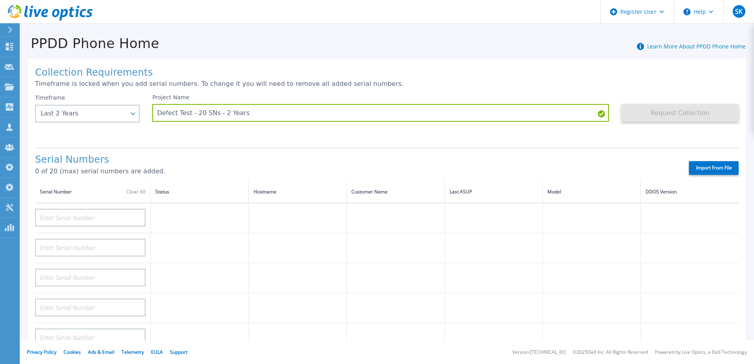
click at [698, 165] on label "Import From File" at bounding box center [714, 168] width 50 height 14
click at [0, 0] on input "Import From File" at bounding box center [0, 0] width 0 height 0
type input "DE404212290962"
type input "DE300190320674"
type input "DE600212541319"
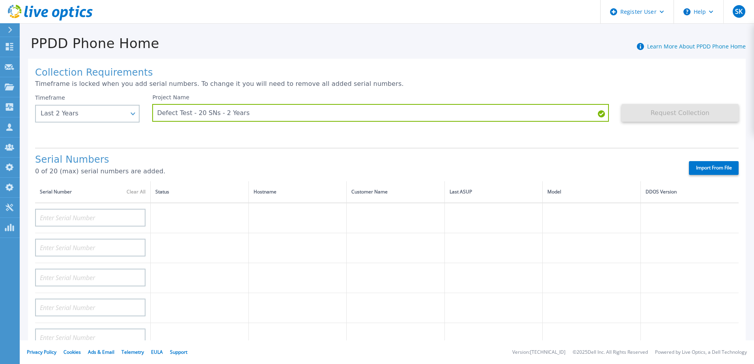
type input "APM00185119951"
type input "APM00192807221"
type input "APM00190527449"
type input "APM00184309056"
type input "APM00194331244"
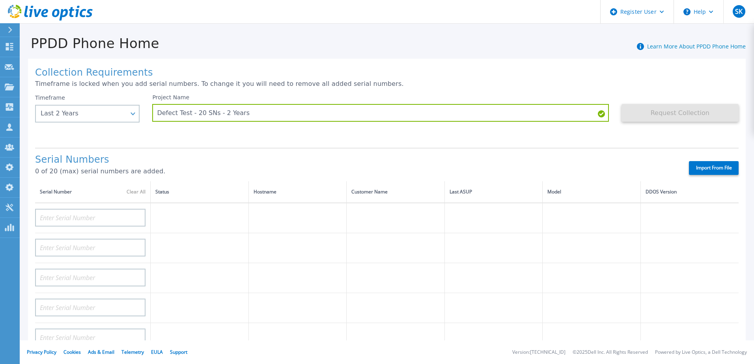
type input "DE600224374672"
type input "DE300220783296"
type input "APM00194305907"
type input "DE300232500245"
type input "DE700230812945"
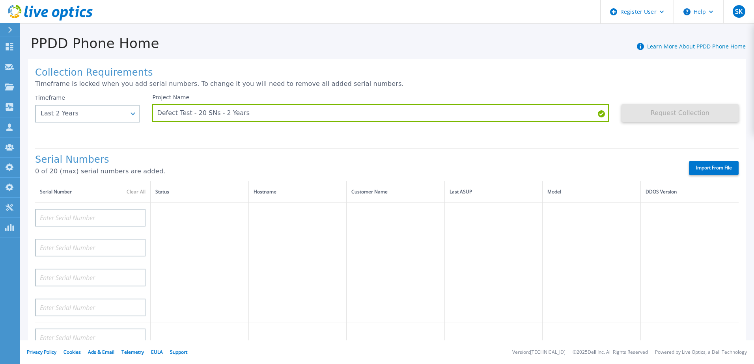
type input "APM00183932418"
type input "DE300224600080"
type input "DE300212740657"
type input "APM00195110000"
type input "DE300214565180"
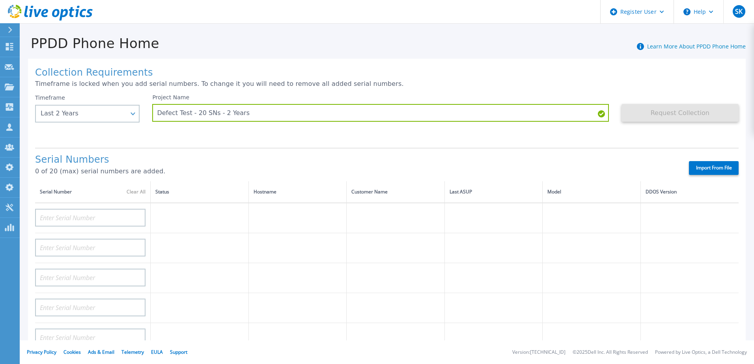
type input "DE300225200206"
type input "DE300222297213"
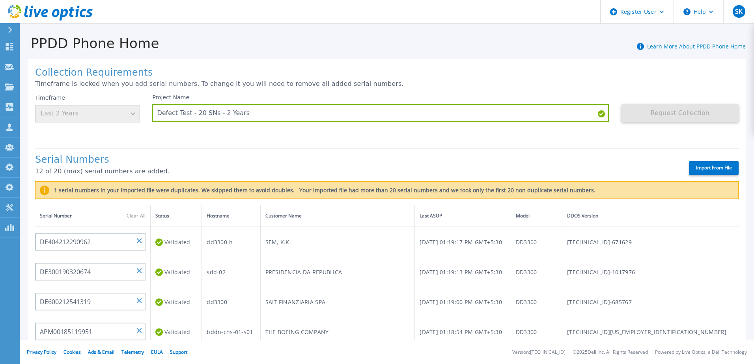
click at [230, 155] on h1 "Serial Numbers" at bounding box center [355, 160] width 640 height 11
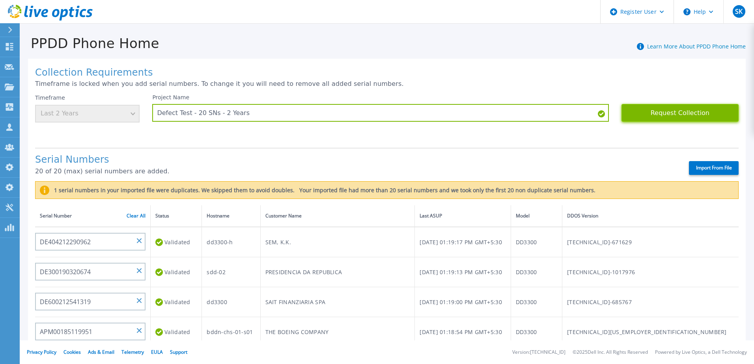
click at [649, 105] on button "Request Collection" at bounding box center [679, 113] width 117 height 18
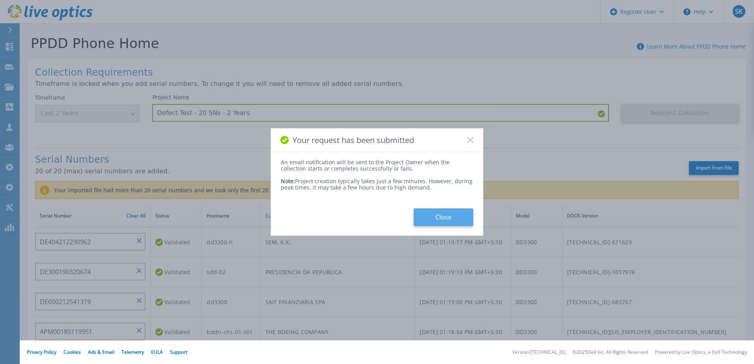
click at [455, 218] on button "Close" at bounding box center [444, 218] width 60 height 18
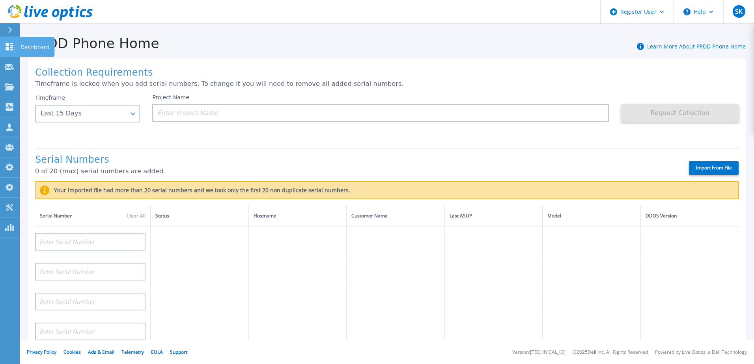
click at [13, 45] on icon at bounding box center [9, 46] width 7 height 7
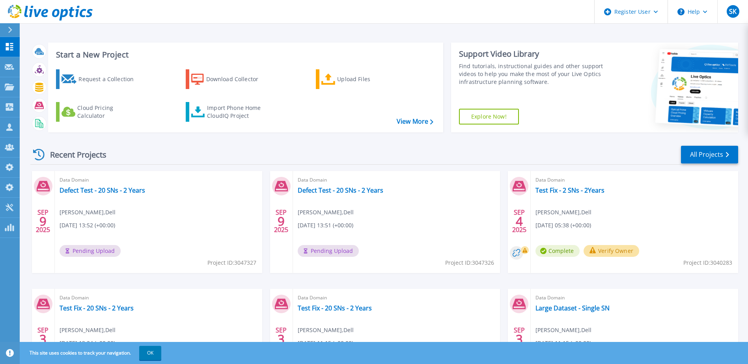
scroll to position [73, 0]
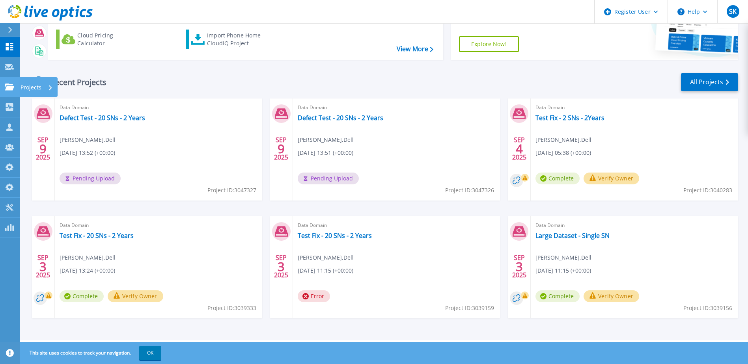
click at [15, 89] on div "Projects" at bounding box center [23, 87] width 37 height 7
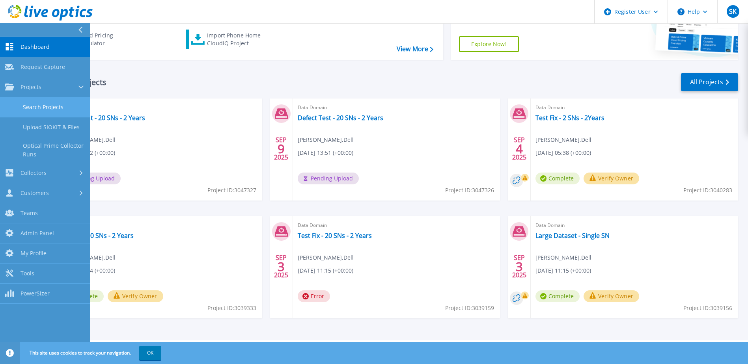
click at [47, 105] on link "Search Projects" at bounding box center [45, 107] width 90 height 20
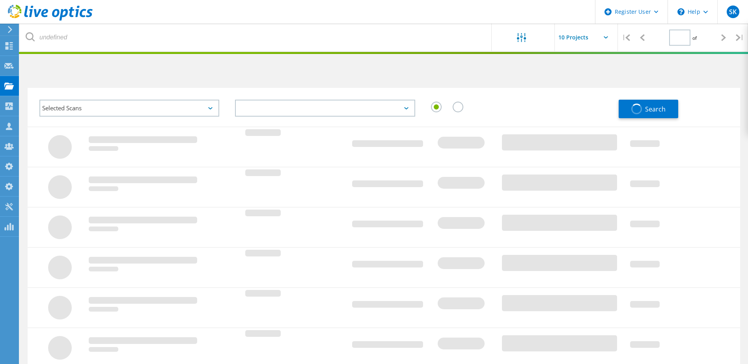
type input "1"
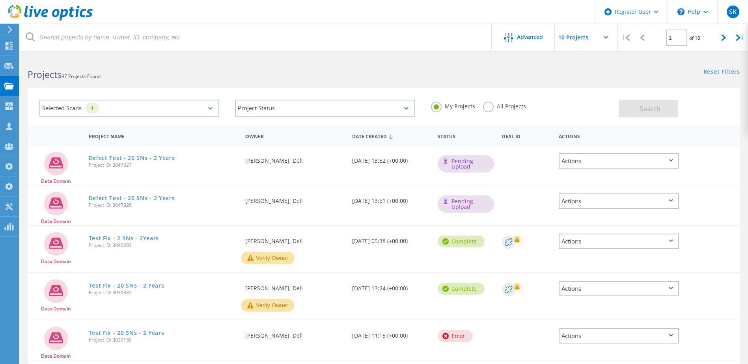
click at [488, 104] on label "All Projects" at bounding box center [504, 105] width 43 height 7
click at [0, 0] on input "All Projects" at bounding box center [0, 0] width 0 height 0
click at [670, 115] on button "Search" at bounding box center [649, 109] width 60 height 18
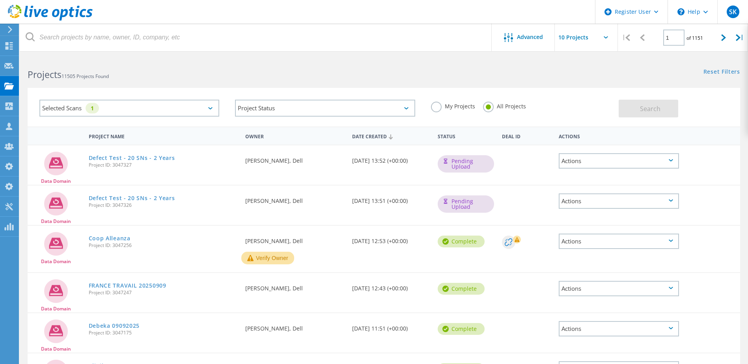
click at [211, 104] on div "Selected Scans 1" at bounding box center [129, 108] width 180 height 17
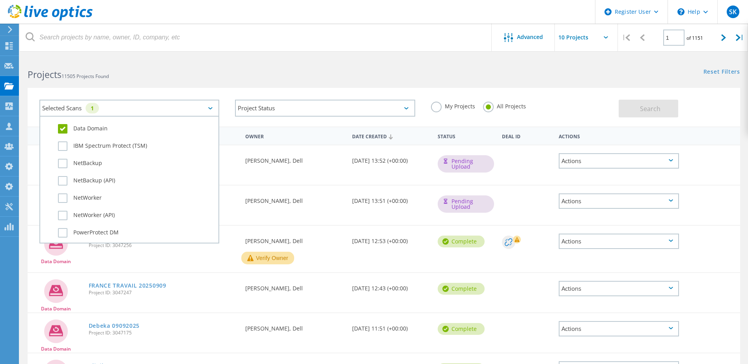
scroll to position [513, 0]
click at [413, 70] on div "Reset Filters Show Filters" at bounding box center [566, 64] width 364 height 15
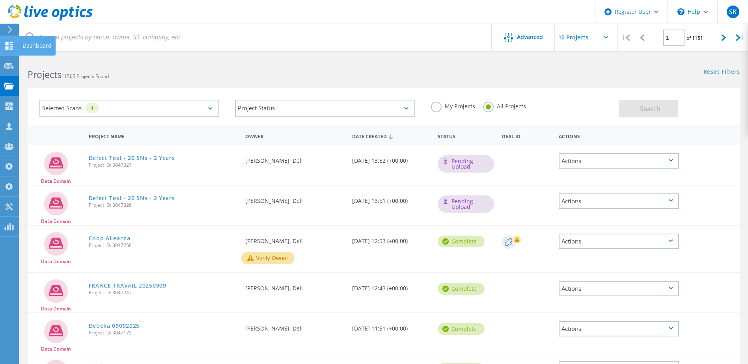
click at [12, 47] on use at bounding box center [9, 45] width 7 height 7
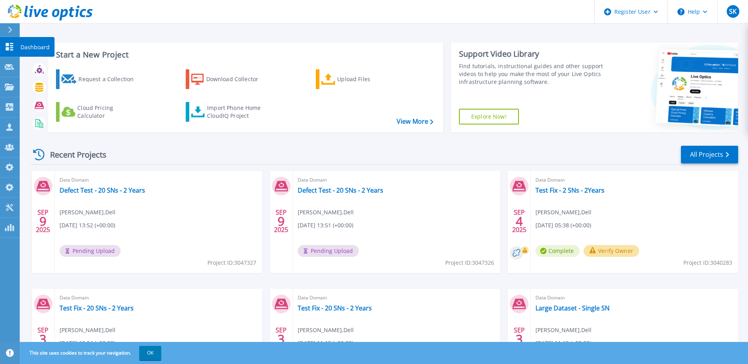
click at [6, 45] on icon at bounding box center [9, 46] width 7 height 7
click at [123, 191] on link "Defect Test - 20 SNs - 2 Years" at bounding box center [103, 190] width 86 height 8
click at [335, 191] on link "Defect Test - 20 SNs - 2 Years" at bounding box center [341, 190] width 86 height 8
